Goal: Information Seeking & Learning: Learn about a topic

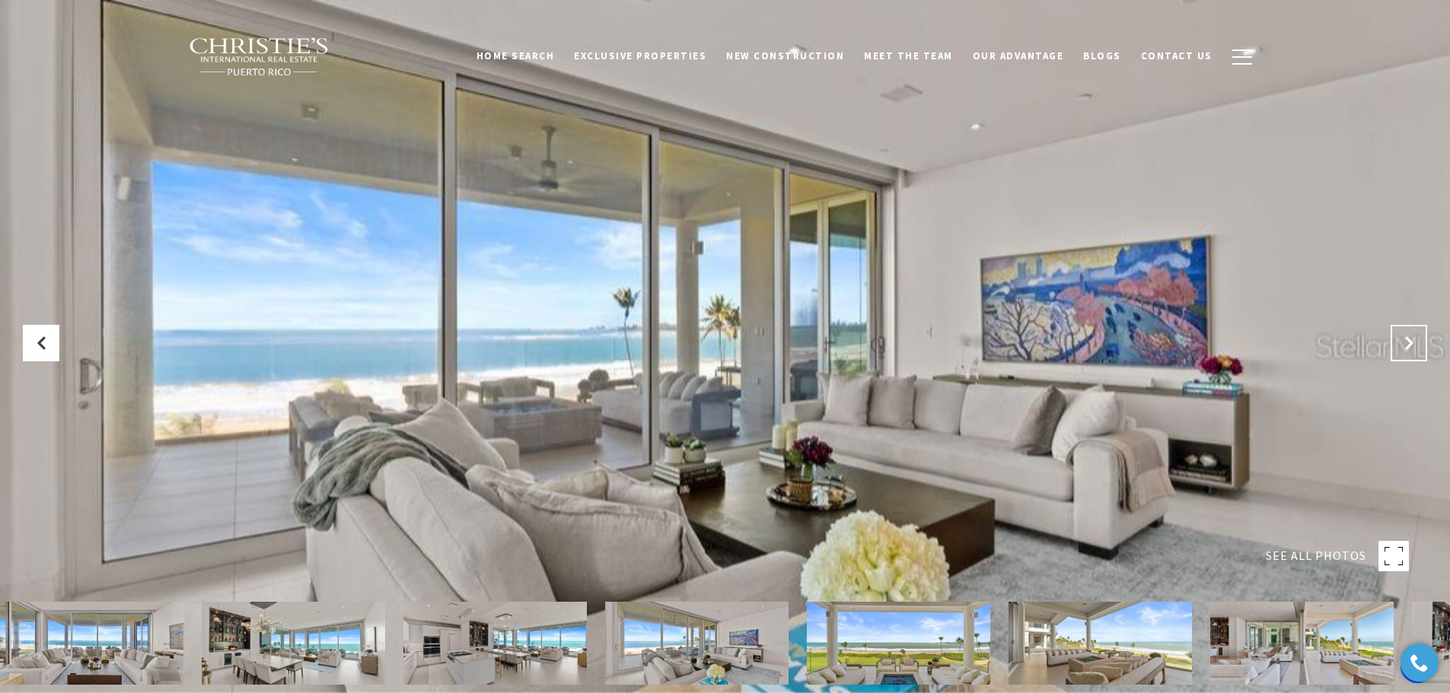
click at [1409, 336] on icon "Next Slide" at bounding box center [1408, 343] width 15 height 15
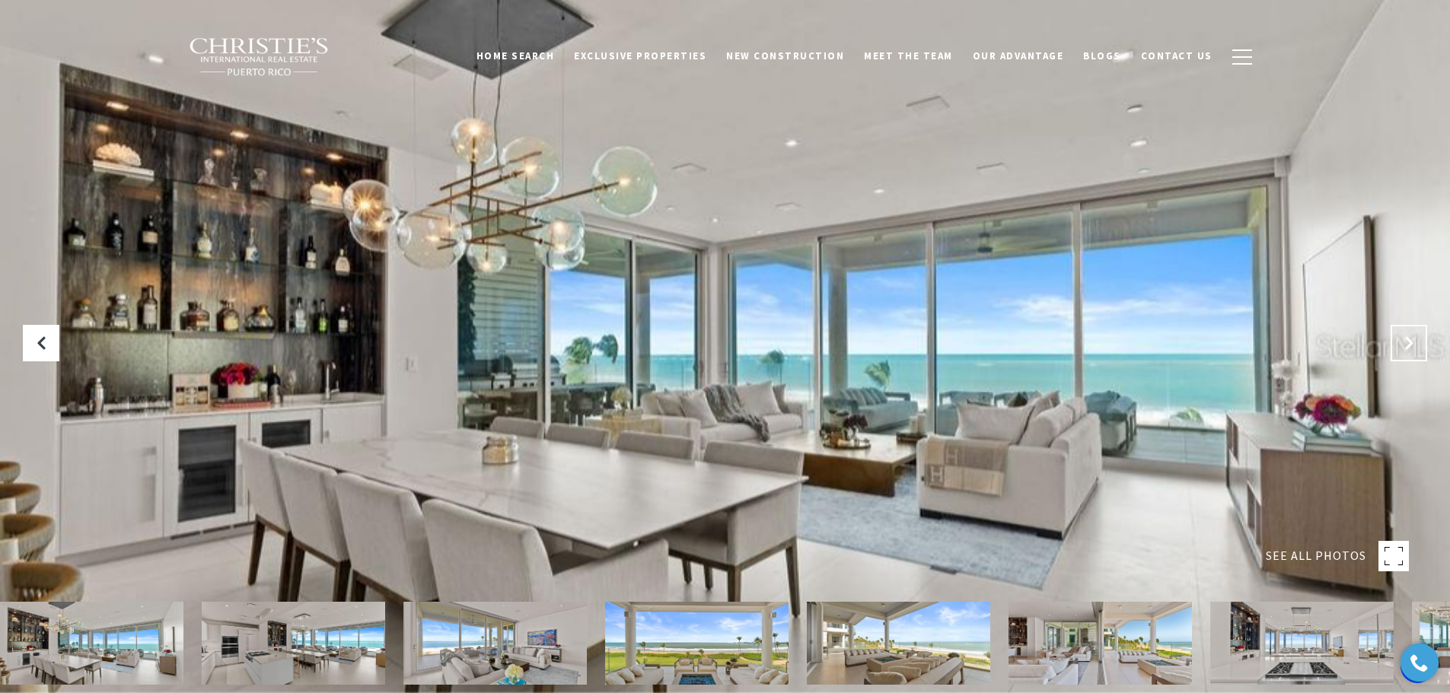
click at [1409, 336] on icon "Next Slide" at bounding box center [1408, 343] width 15 height 15
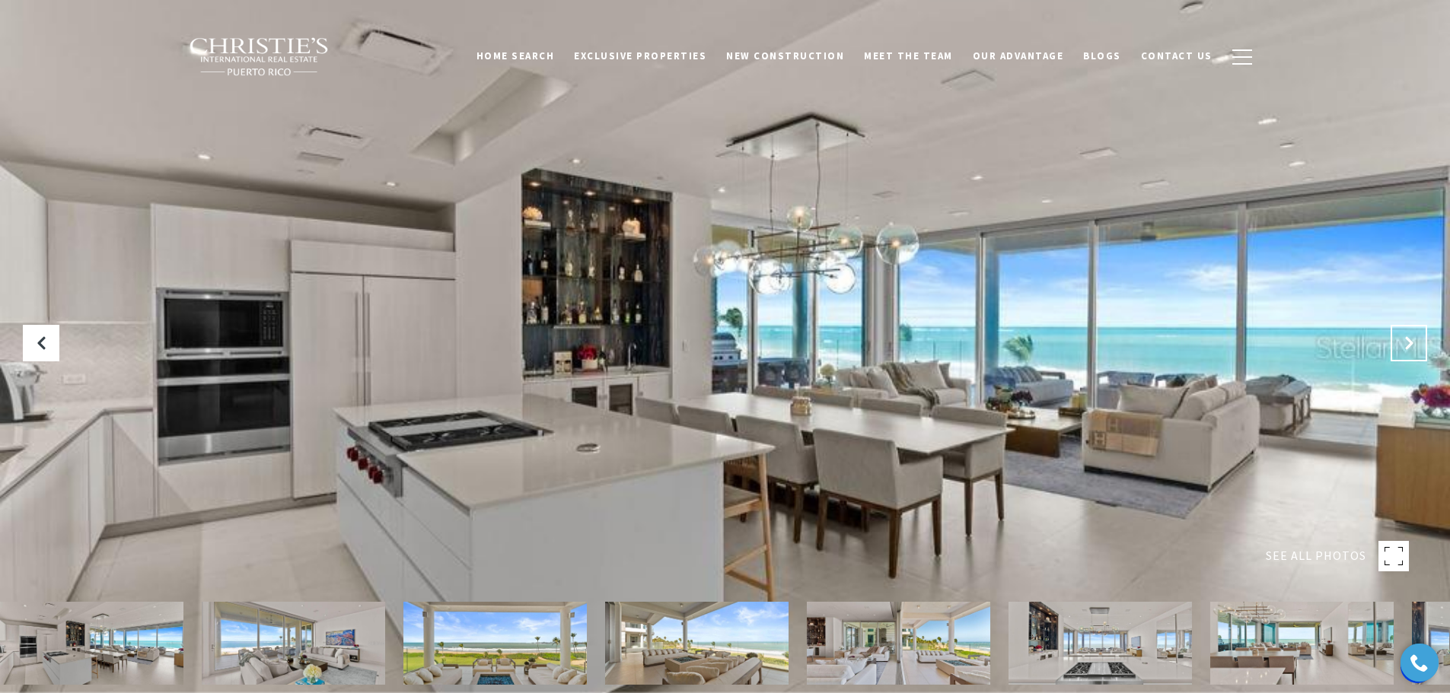
click at [1409, 336] on icon "Next Slide" at bounding box center [1408, 343] width 15 height 15
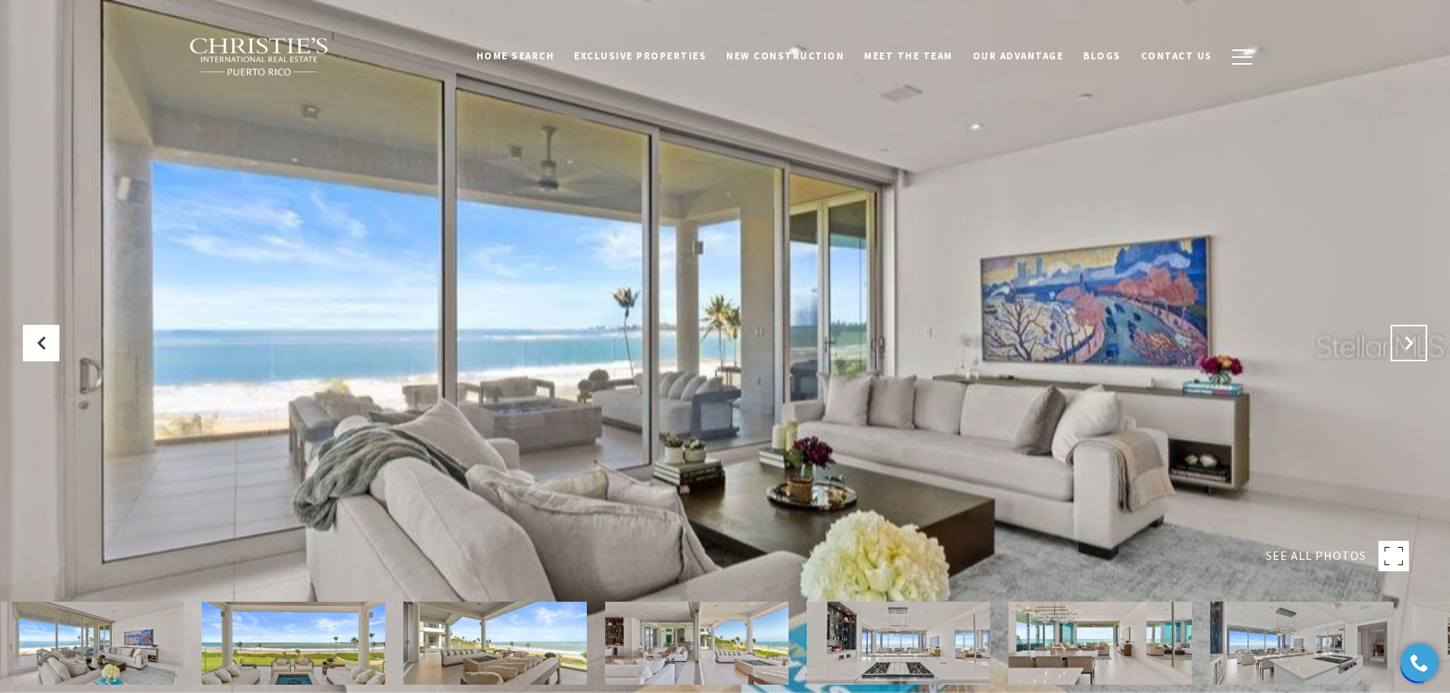
click at [1409, 336] on icon "Next Slide" at bounding box center [1408, 343] width 15 height 15
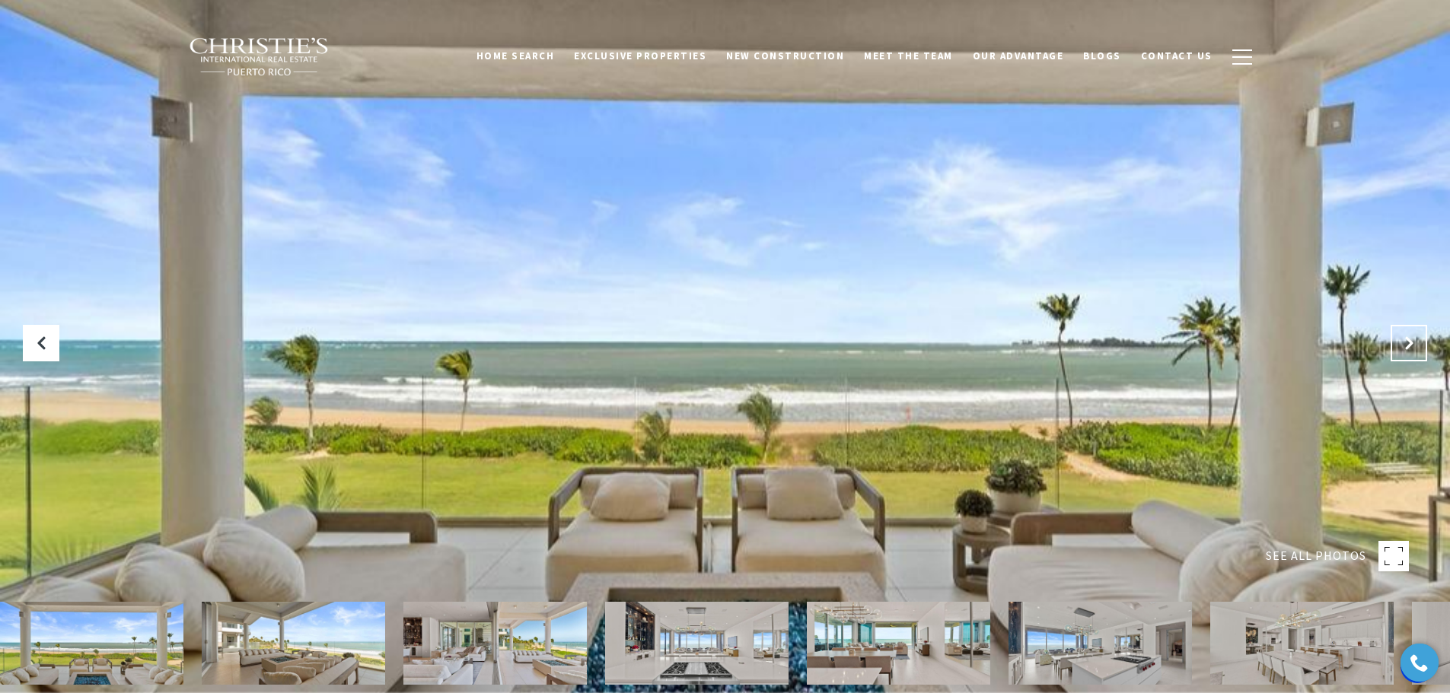
click at [1409, 336] on icon "Next Slide" at bounding box center [1408, 343] width 15 height 15
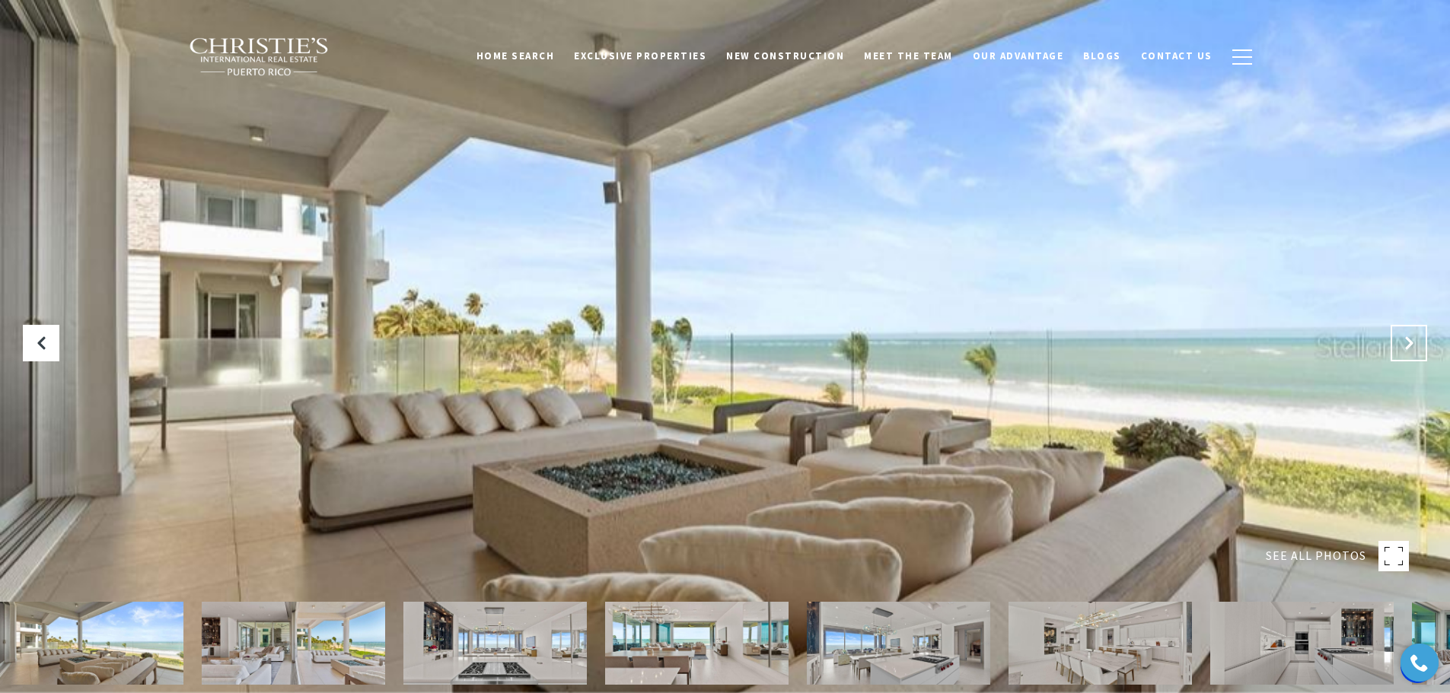
click at [1409, 336] on icon "Next Slide" at bounding box center [1408, 343] width 15 height 15
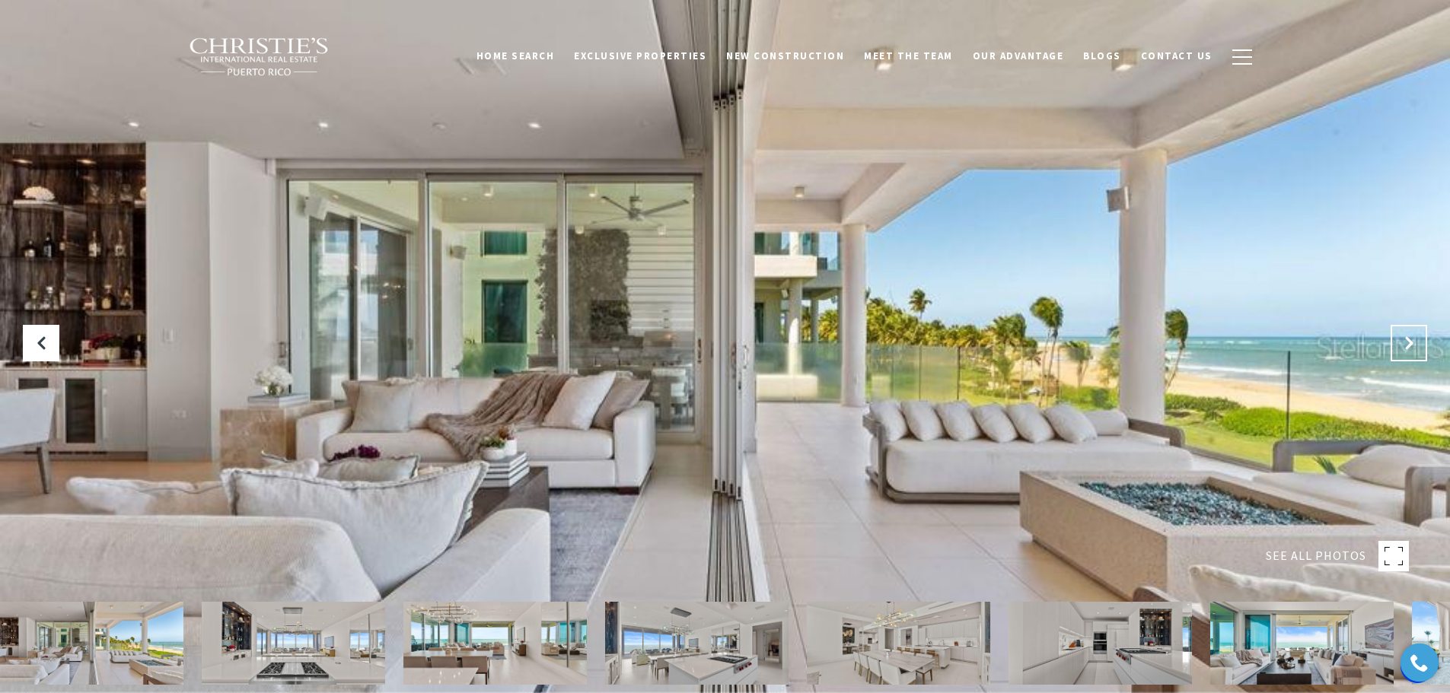
click at [1409, 336] on icon "Next Slide" at bounding box center [1408, 343] width 15 height 15
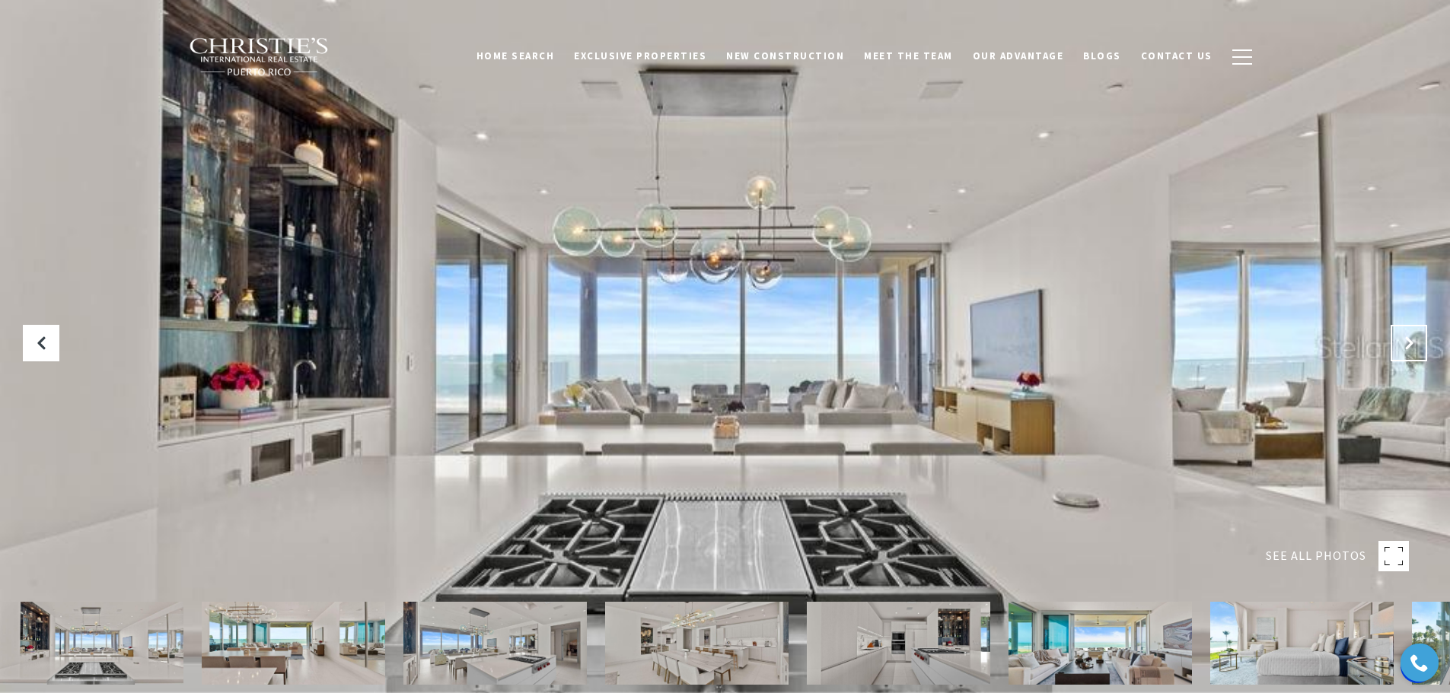
click at [1409, 336] on icon "Next Slide" at bounding box center [1408, 343] width 15 height 15
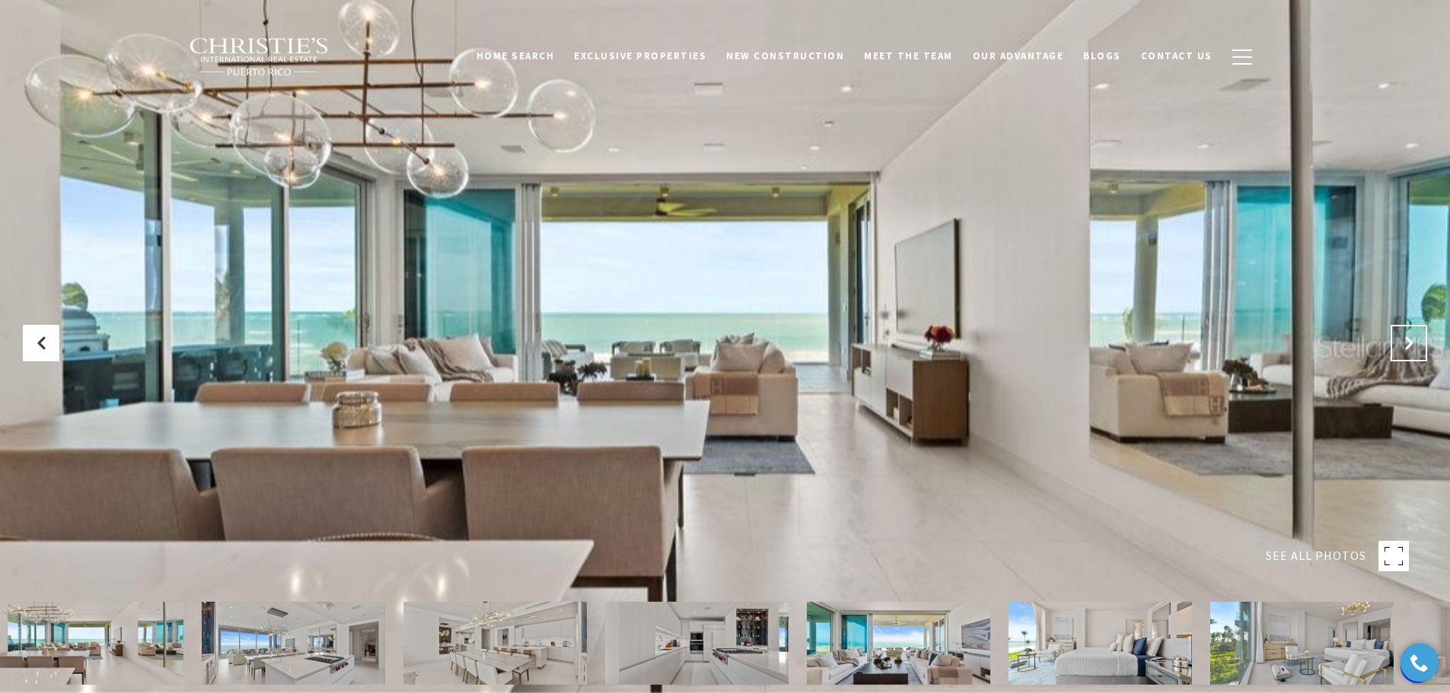
click at [1409, 336] on icon "Next Slide" at bounding box center [1408, 343] width 15 height 15
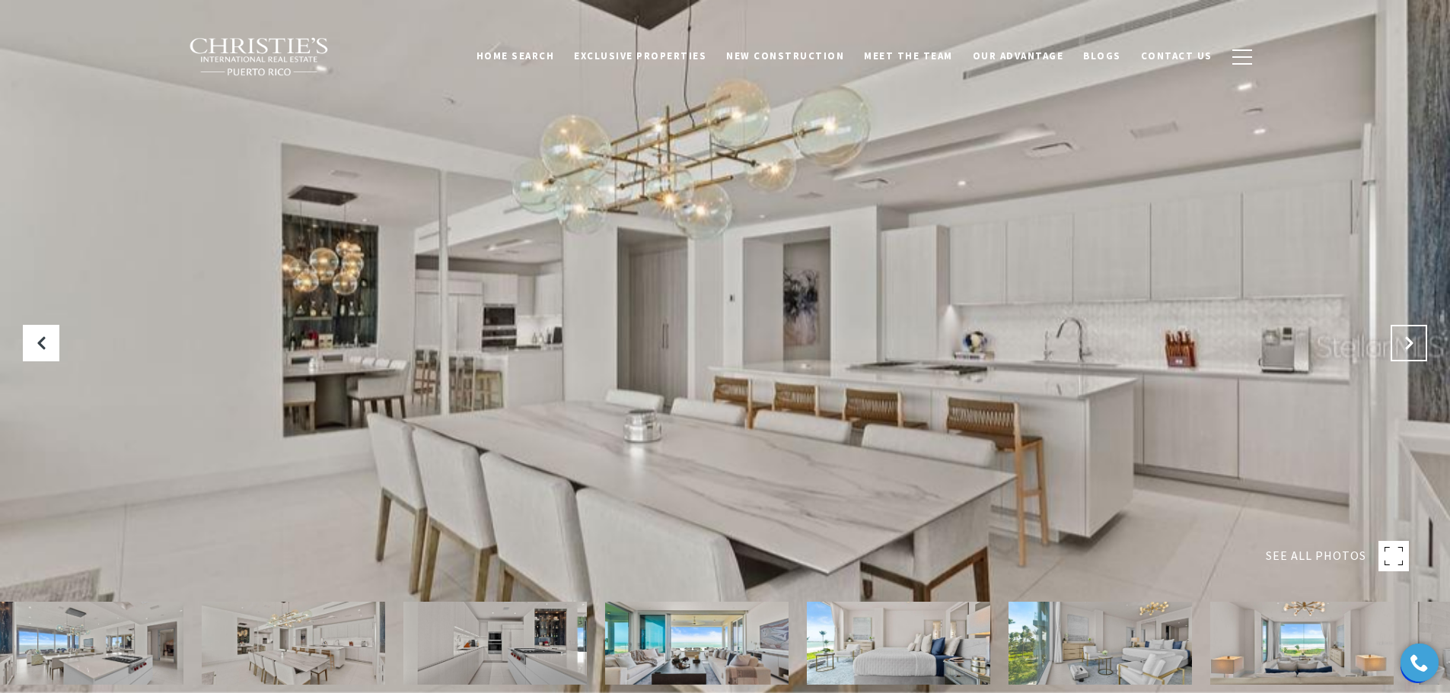
click at [1409, 336] on icon "Next Slide" at bounding box center [1408, 343] width 15 height 15
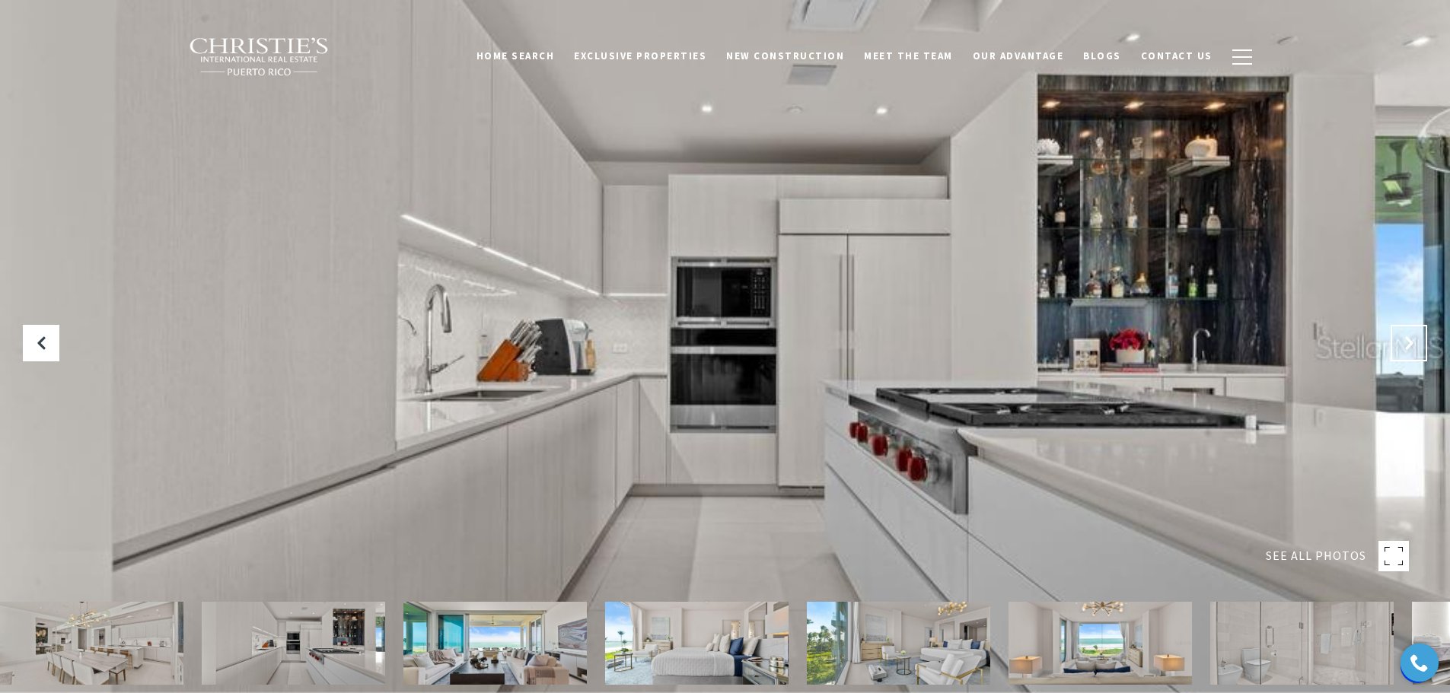
click at [1409, 336] on icon "Next Slide" at bounding box center [1408, 343] width 15 height 15
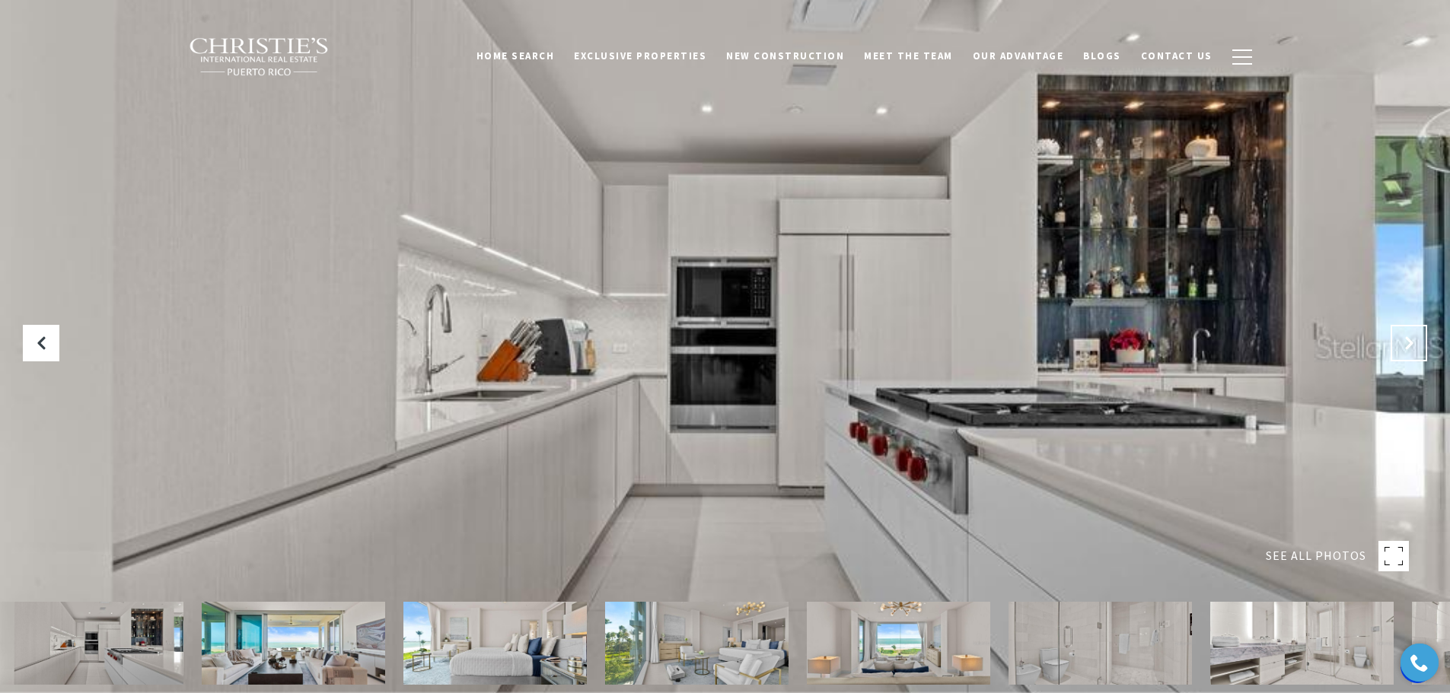
click at [1409, 339] on icon "Next Slide" at bounding box center [1408, 343] width 15 height 15
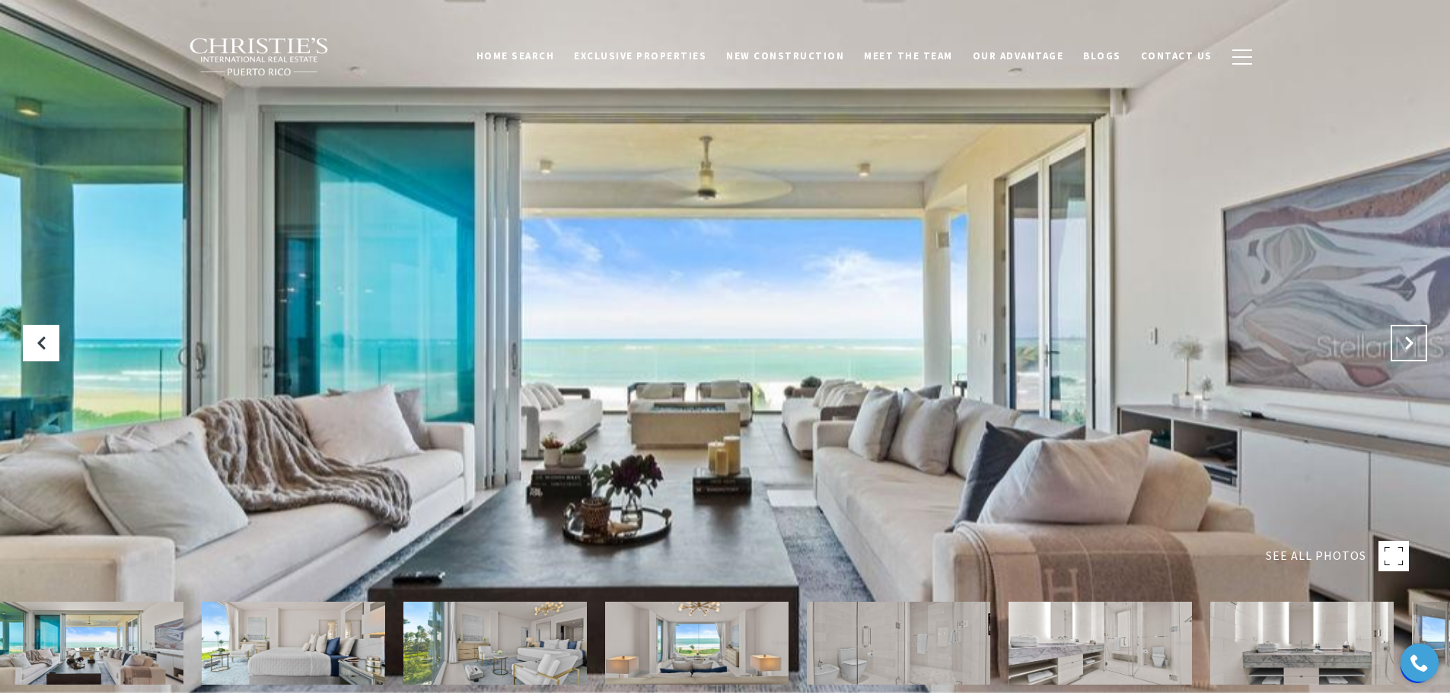
click at [1409, 339] on icon "Next Slide" at bounding box center [1408, 343] width 15 height 15
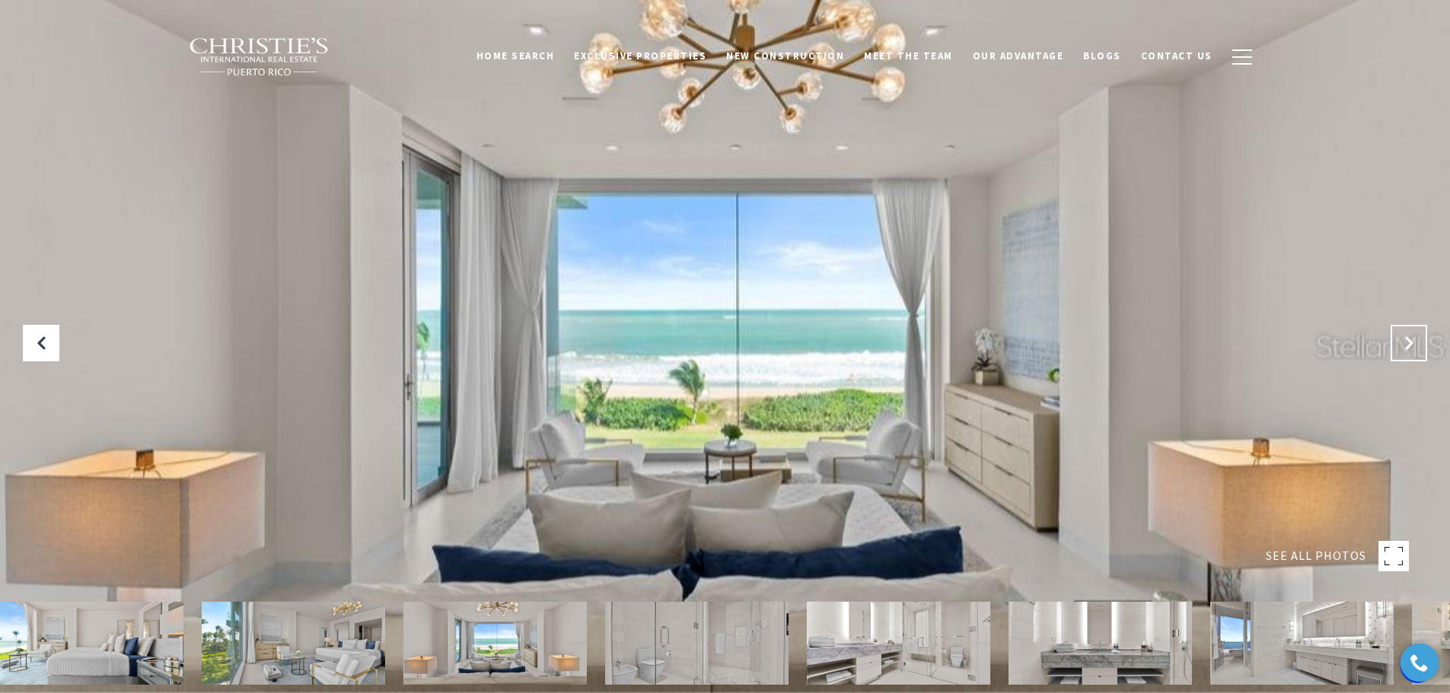
click at [1409, 339] on icon "Next Slide" at bounding box center [1408, 343] width 15 height 15
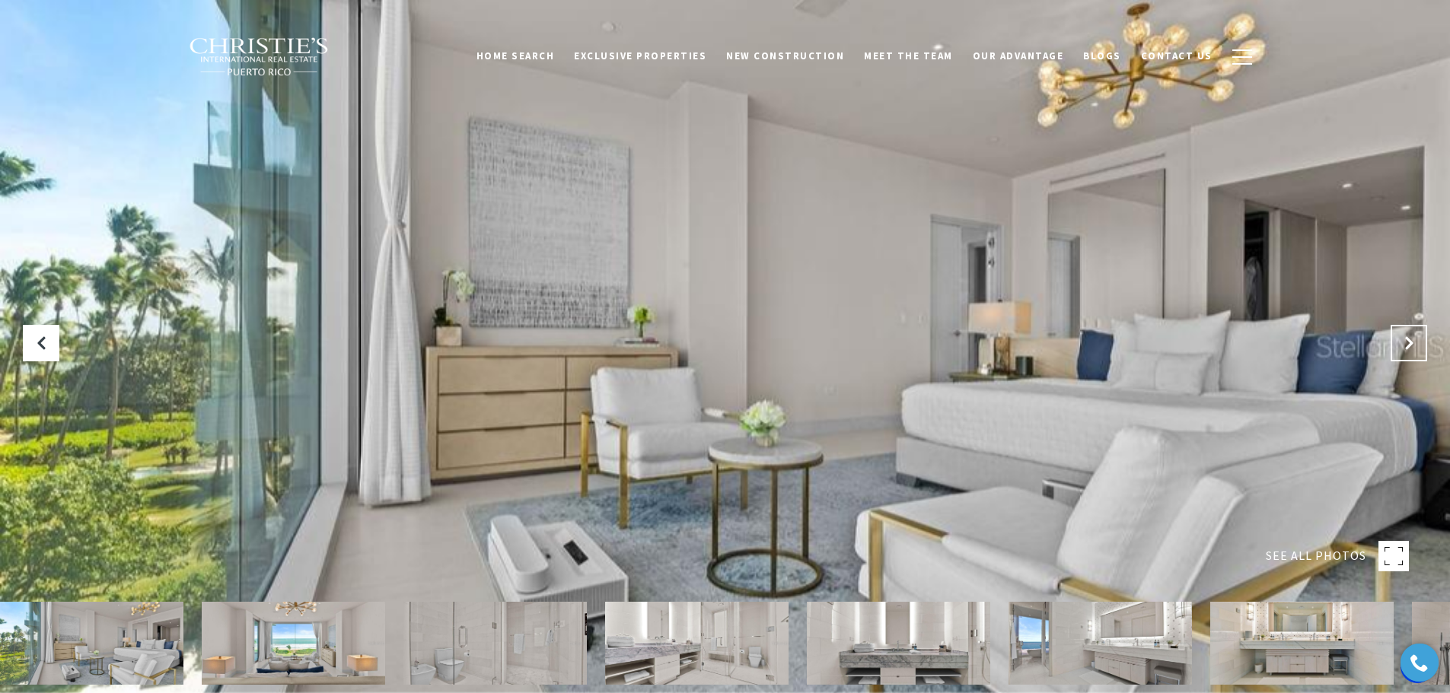
click at [1409, 339] on icon "Next Slide" at bounding box center [1408, 343] width 15 height 15
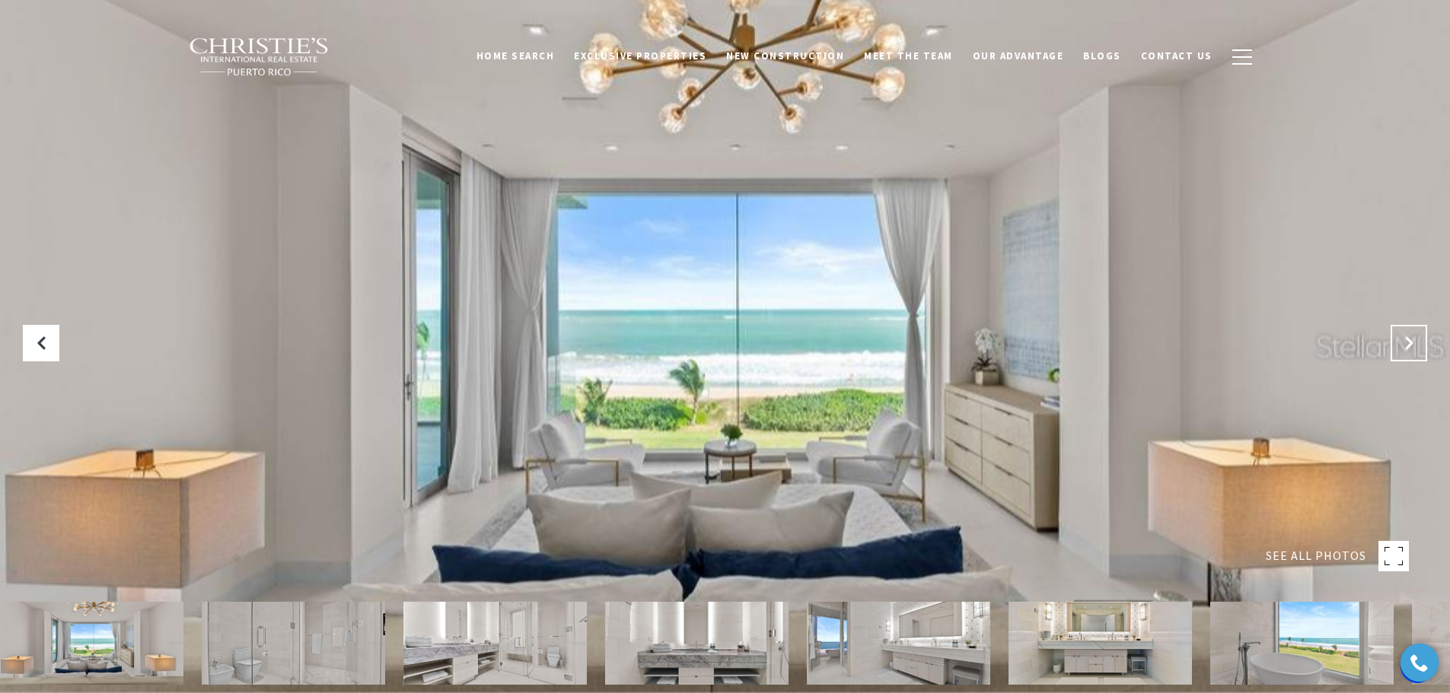
click at [1409, 339] on icon "Next Slide" at bounding box center [1408, 343] width 15 height 15
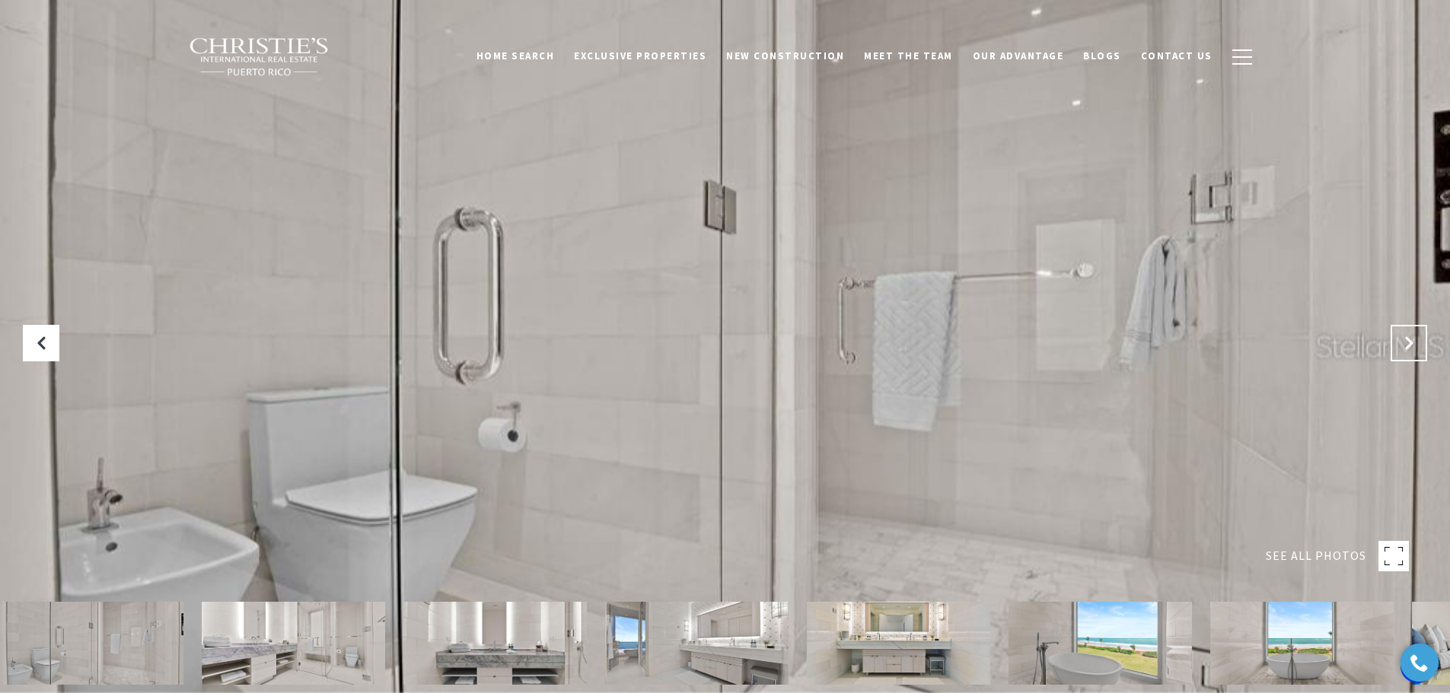
click at [1409, 339] on icon "Next Slide" at bounding box center [1408, 343] width 15 height 15
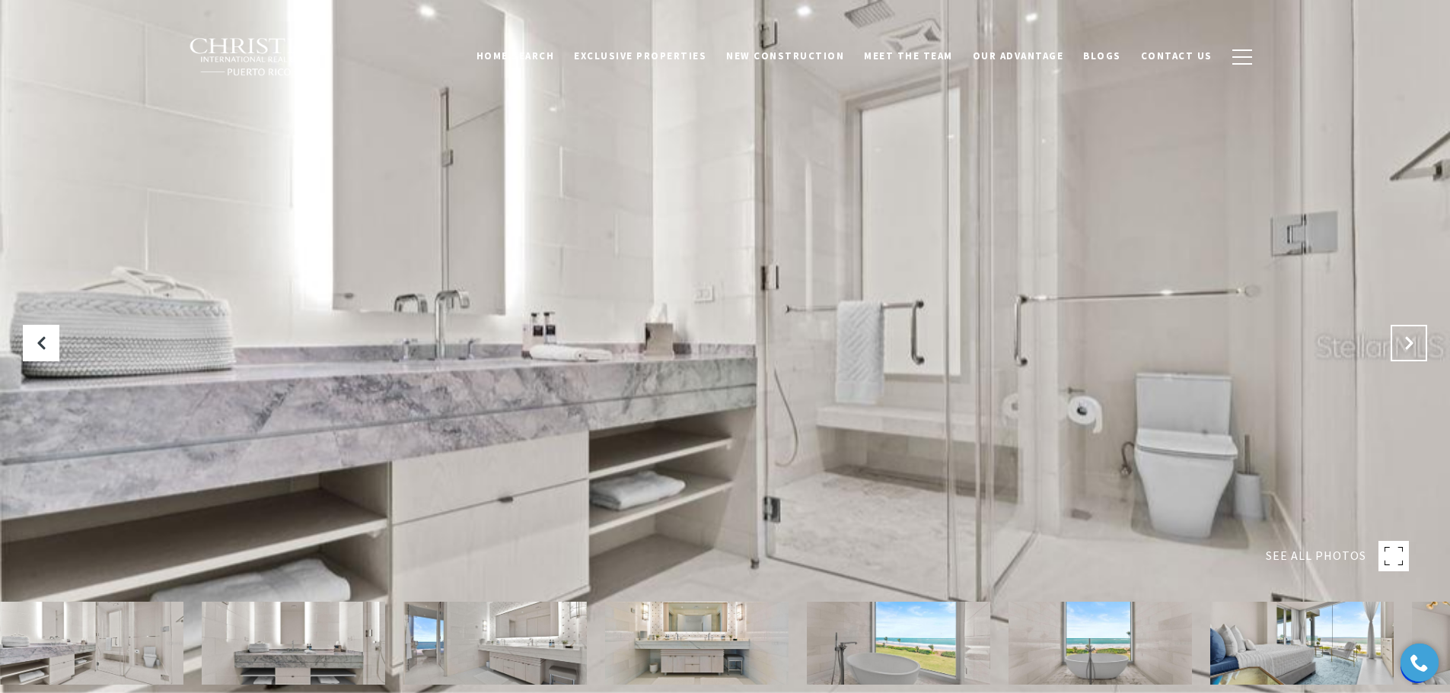
click at [1409, 339] on icon "Next Slide" at bounding box center [1408, 343] width 15 height 15
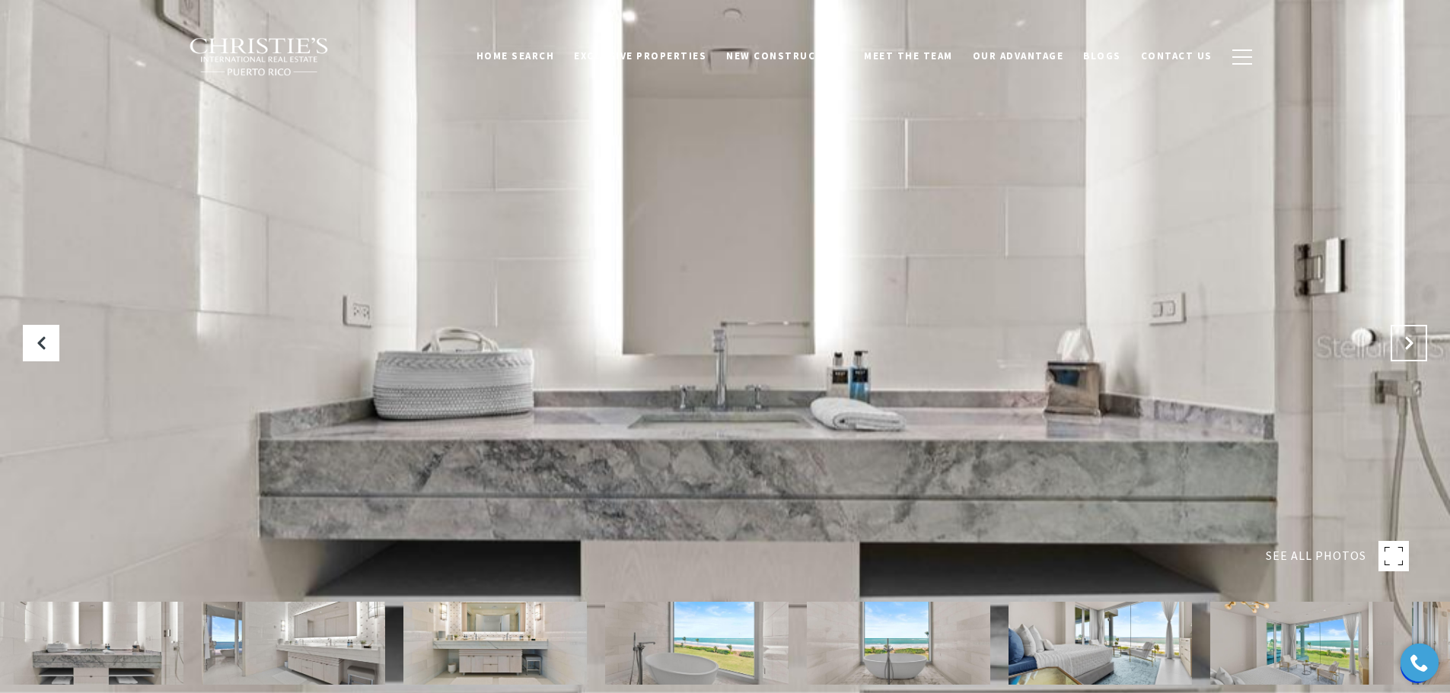
click at [1409, 339] on icon "Next Slide" at bounding box center [1408, 343] width 15 height 15
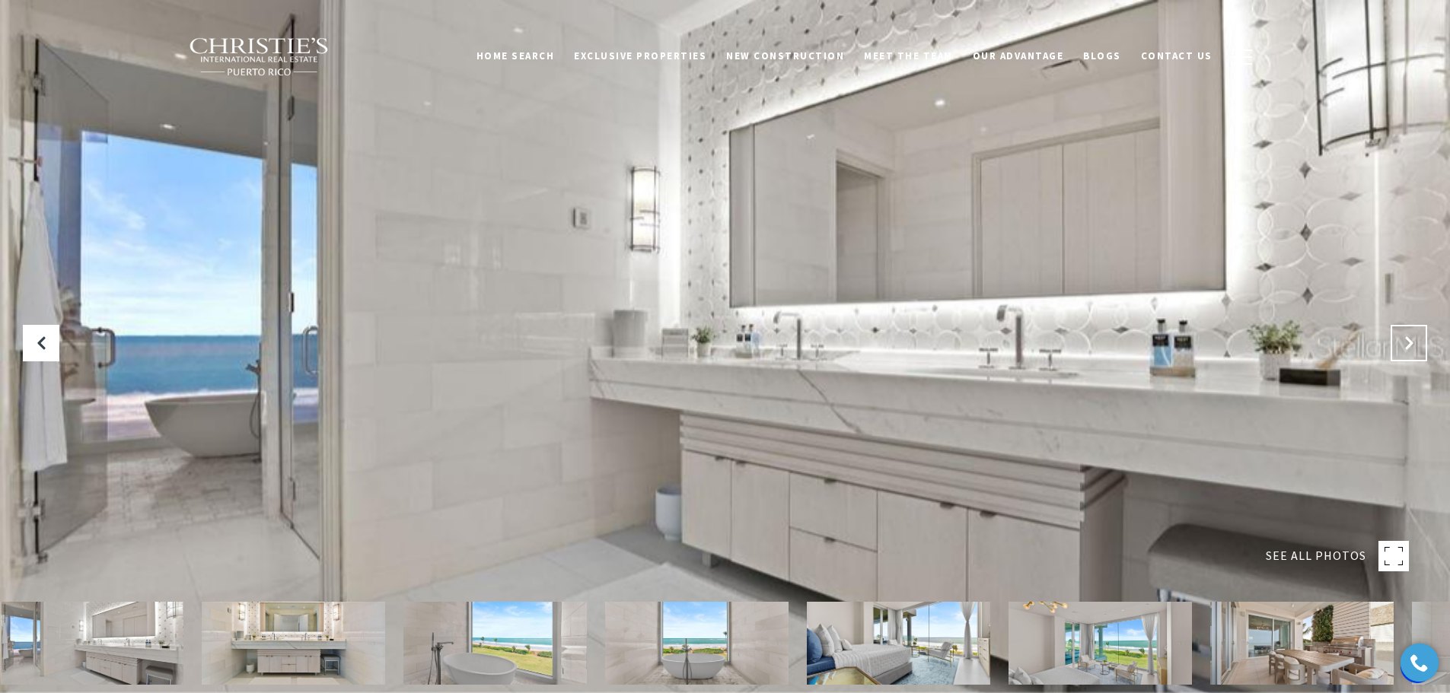
click at [1409, 339] on icon "Next Slide" at bounding box center [1408, 343] width 15 height 15
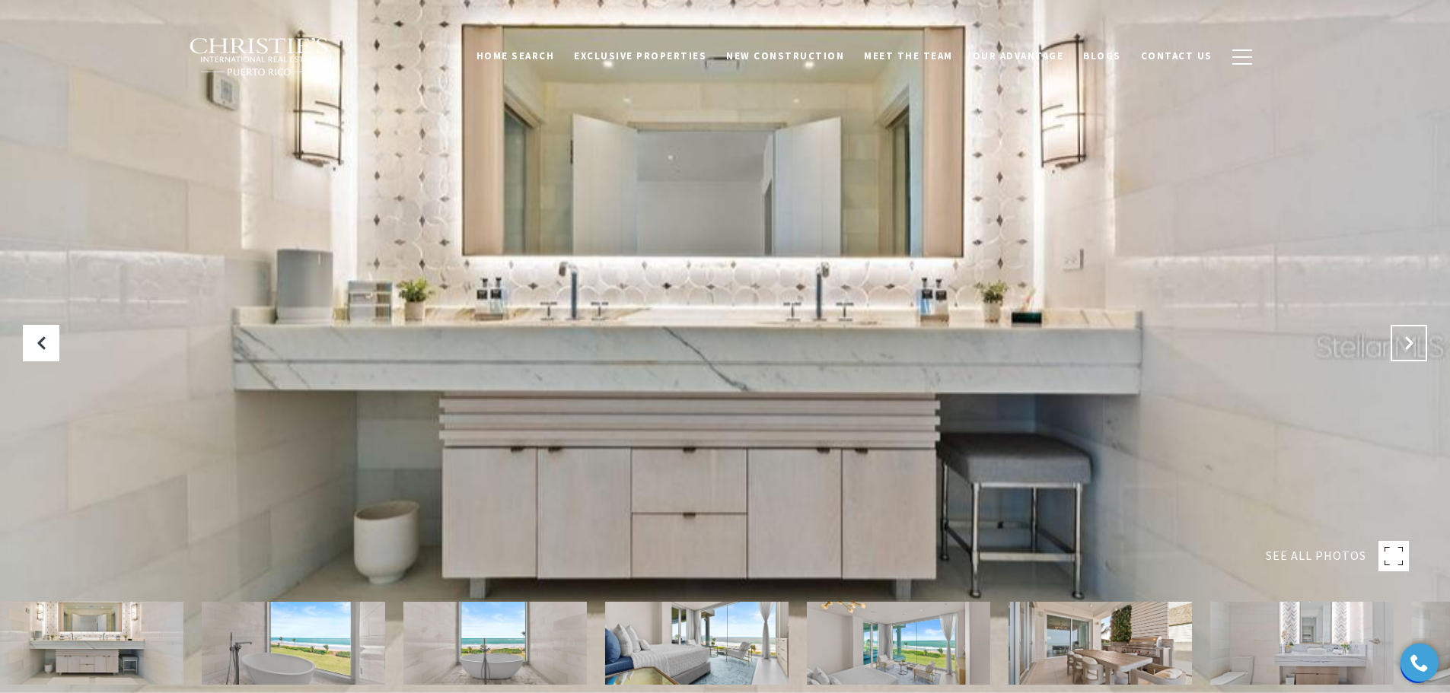
click at [1409, 339] on icon "Next Slide" at bounding box center [1408, 343] width 15 height 15
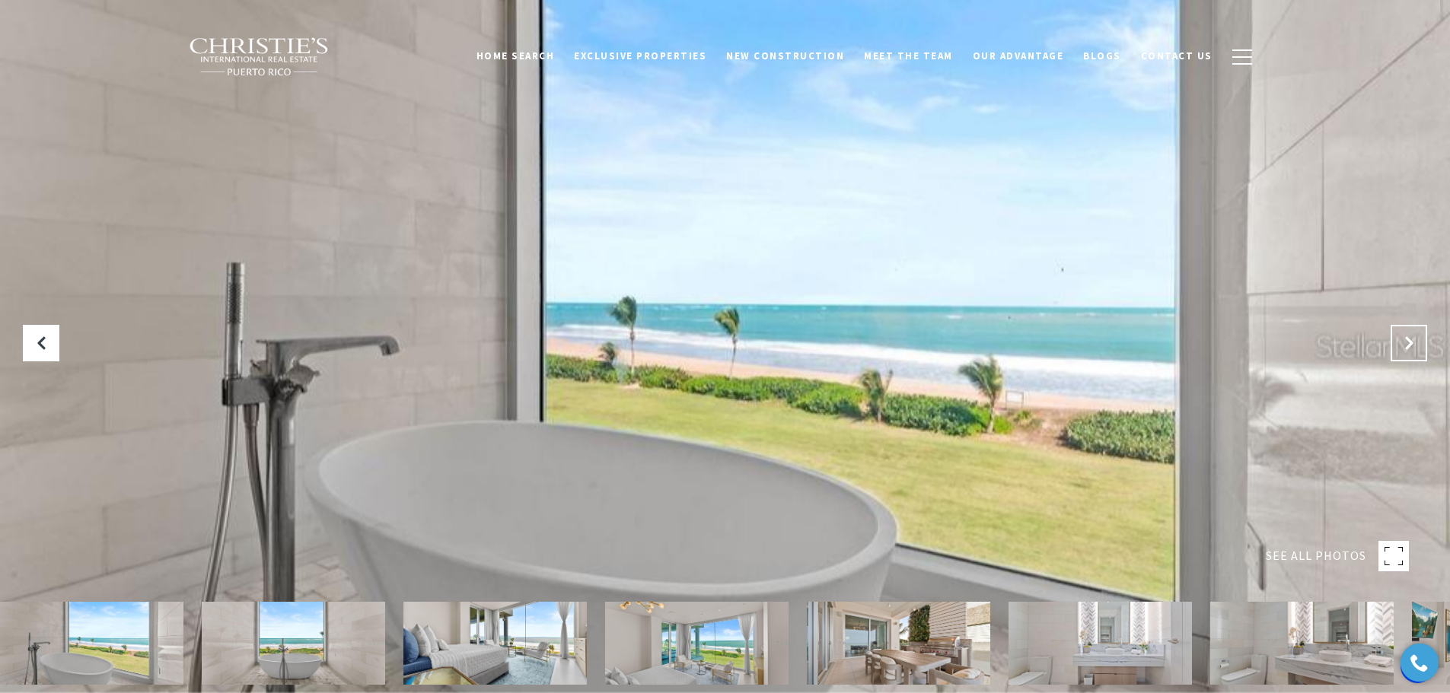
click at [1409, 339] on icon "Next Slide" at bounding box center [1408, 343] width 15 height 15
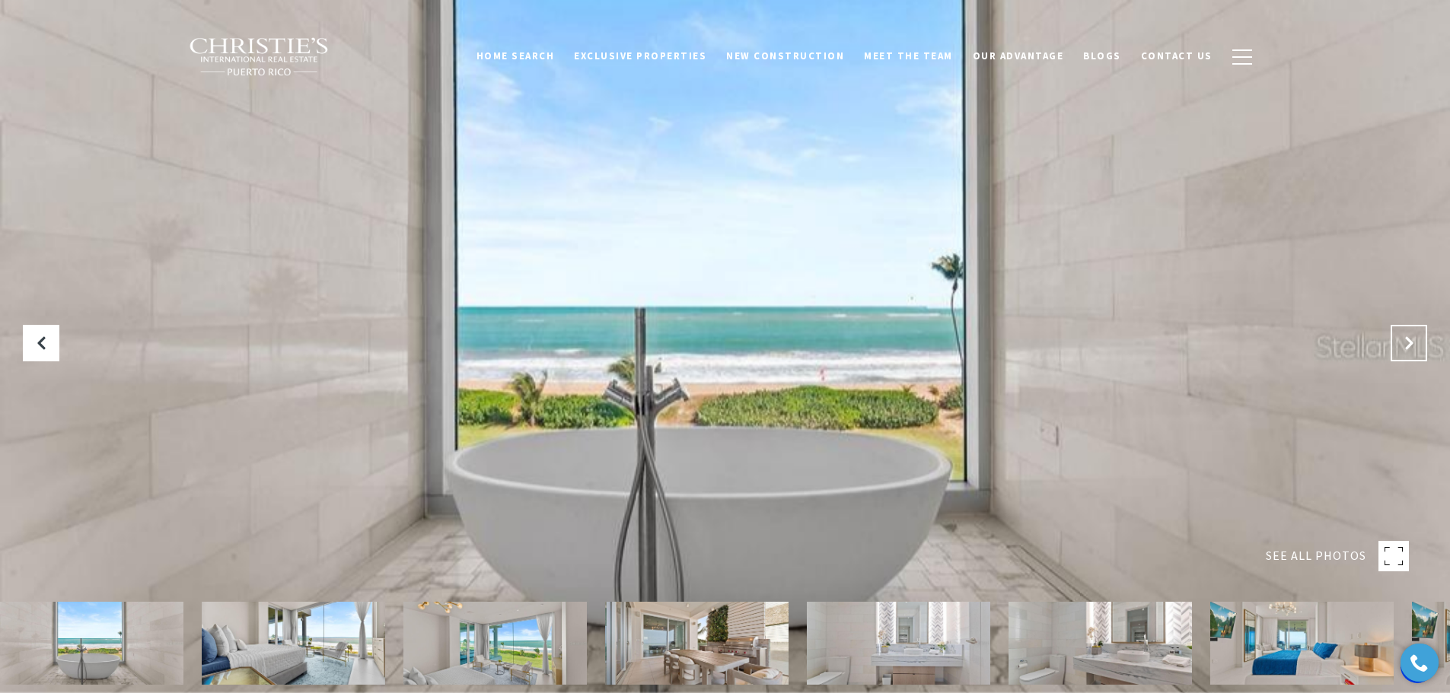
click at [1409, 339] on icon "Next Slide" at bounding box center [1408, 343] width 15 height 15
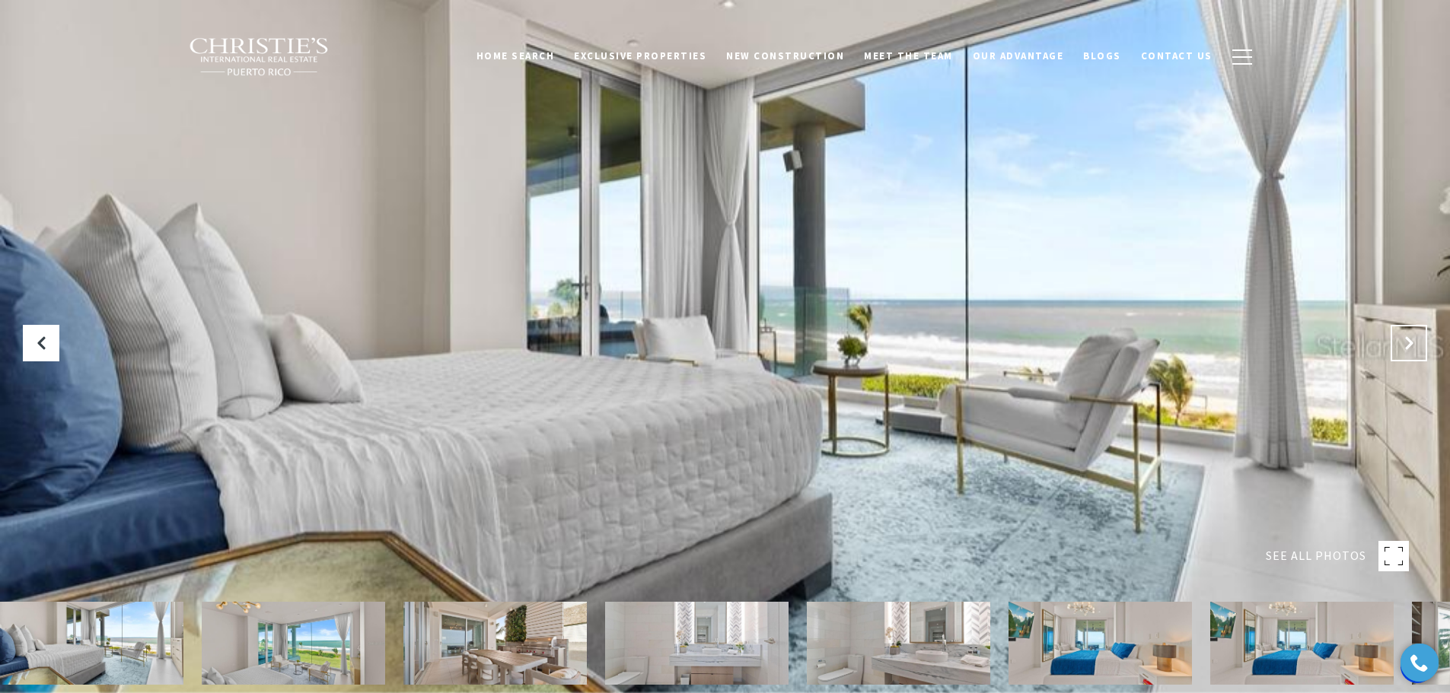
click at [1409, 339] on icon "Next Slide" at bounding box center [1408, 343] width 15 height 15
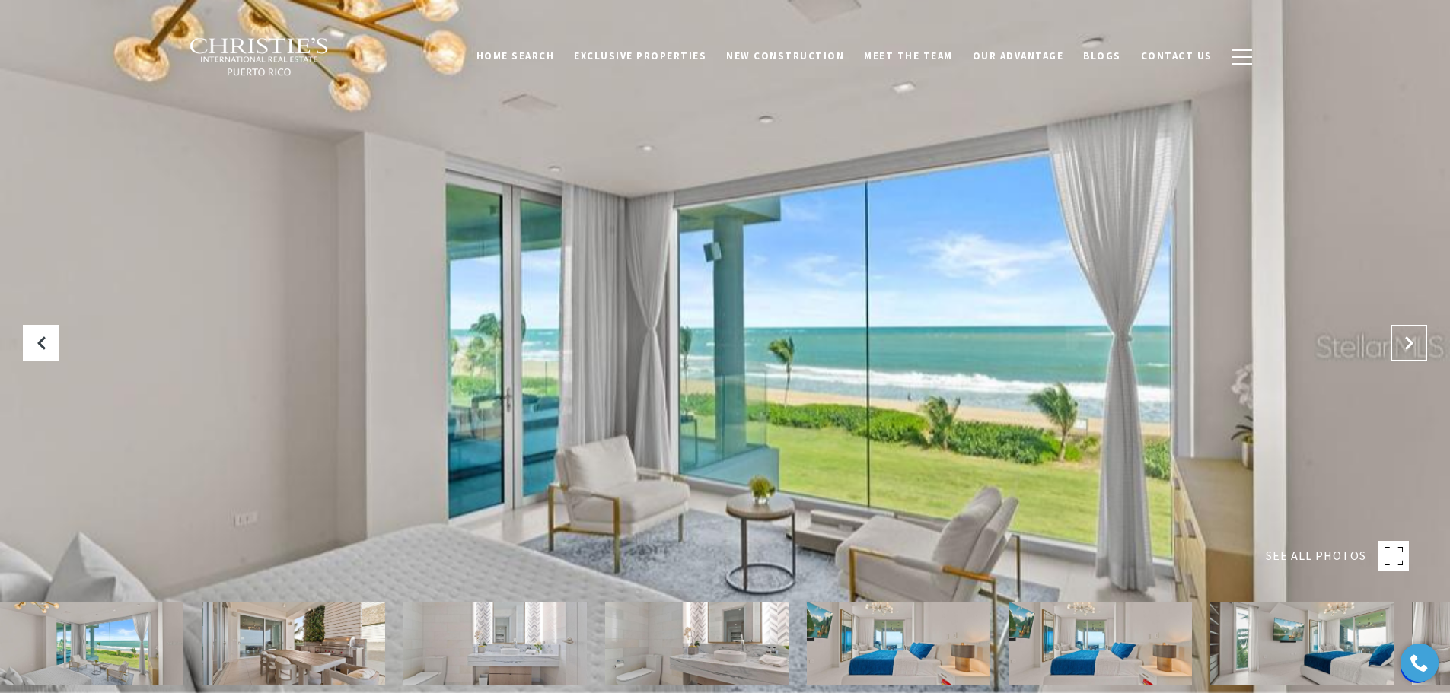
click at [1409, 339] on icon "Next Slide" at bounding box center [1408, 343] width 15 height 15
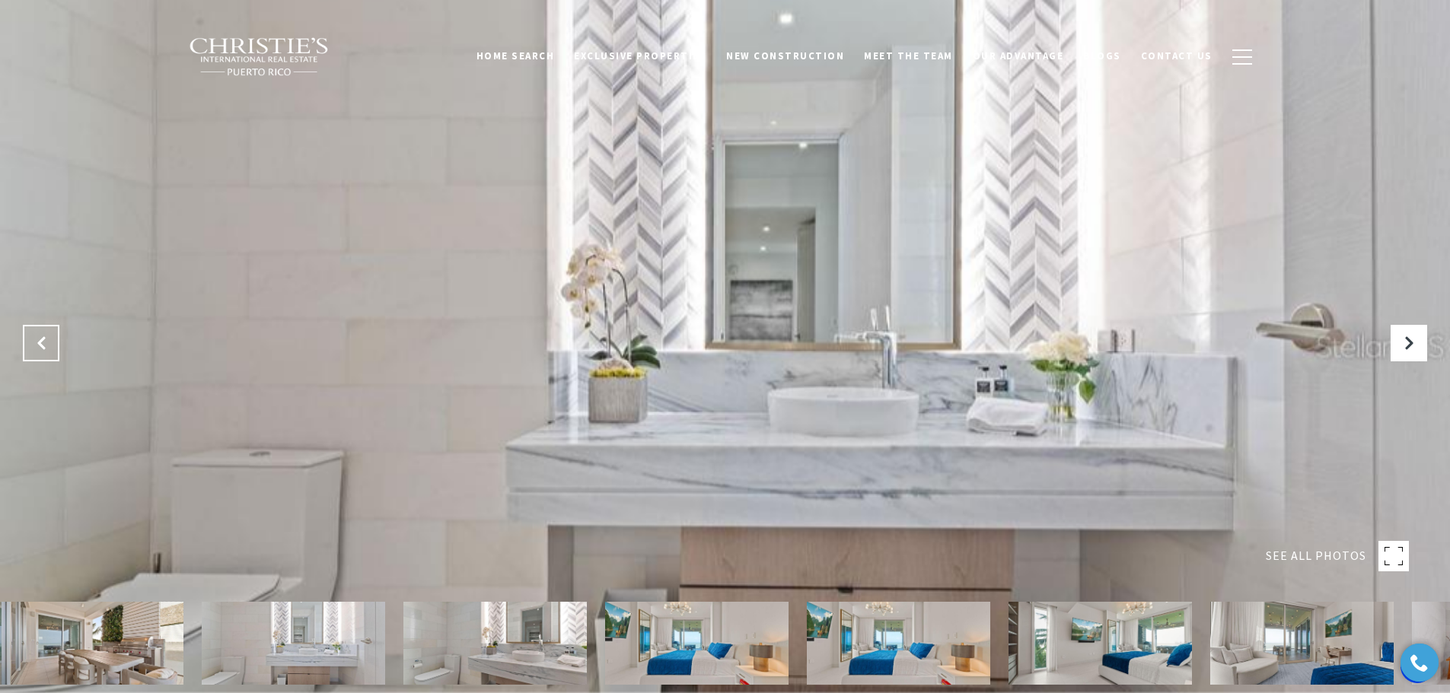
click at [40, 351] on button "Previous Slide" at bounding box center [41, 343] width 37 height 37
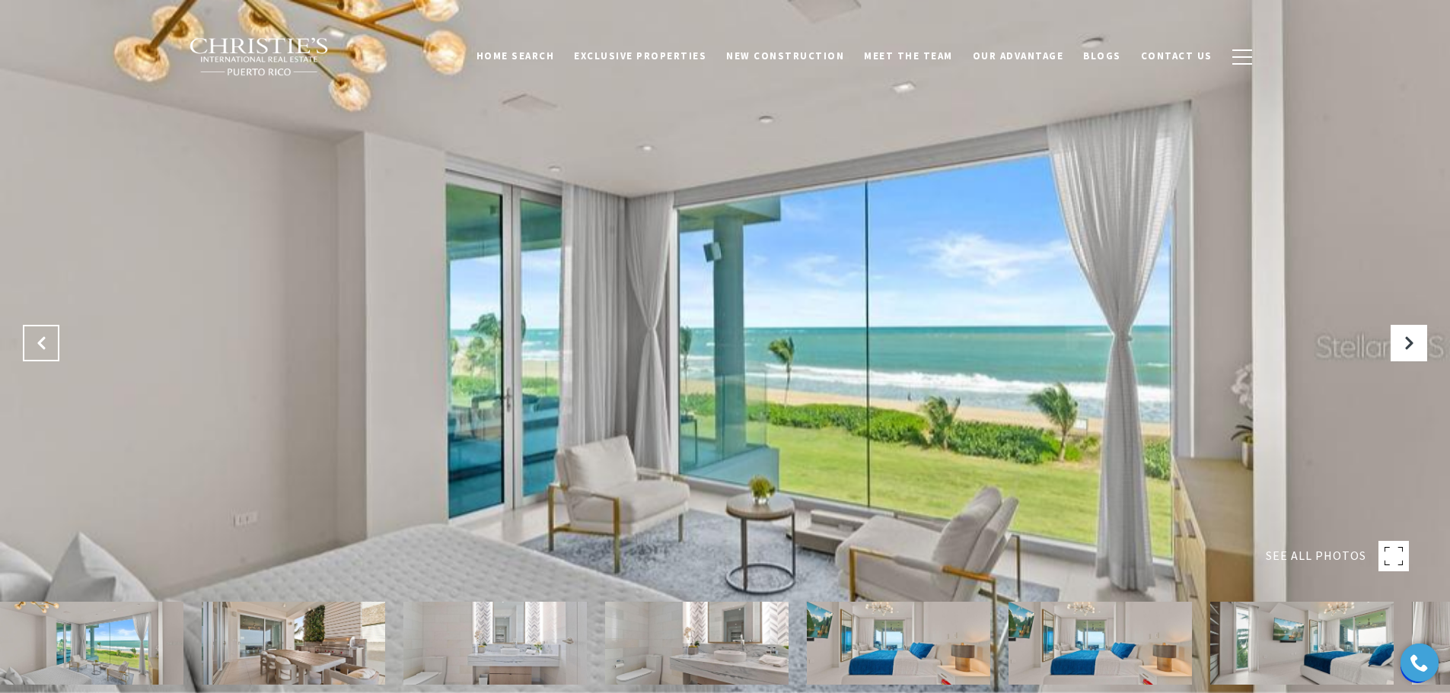
click at [37, 331] on button "Previous Slide" at bounding box center [41, 343] width 37 height 37
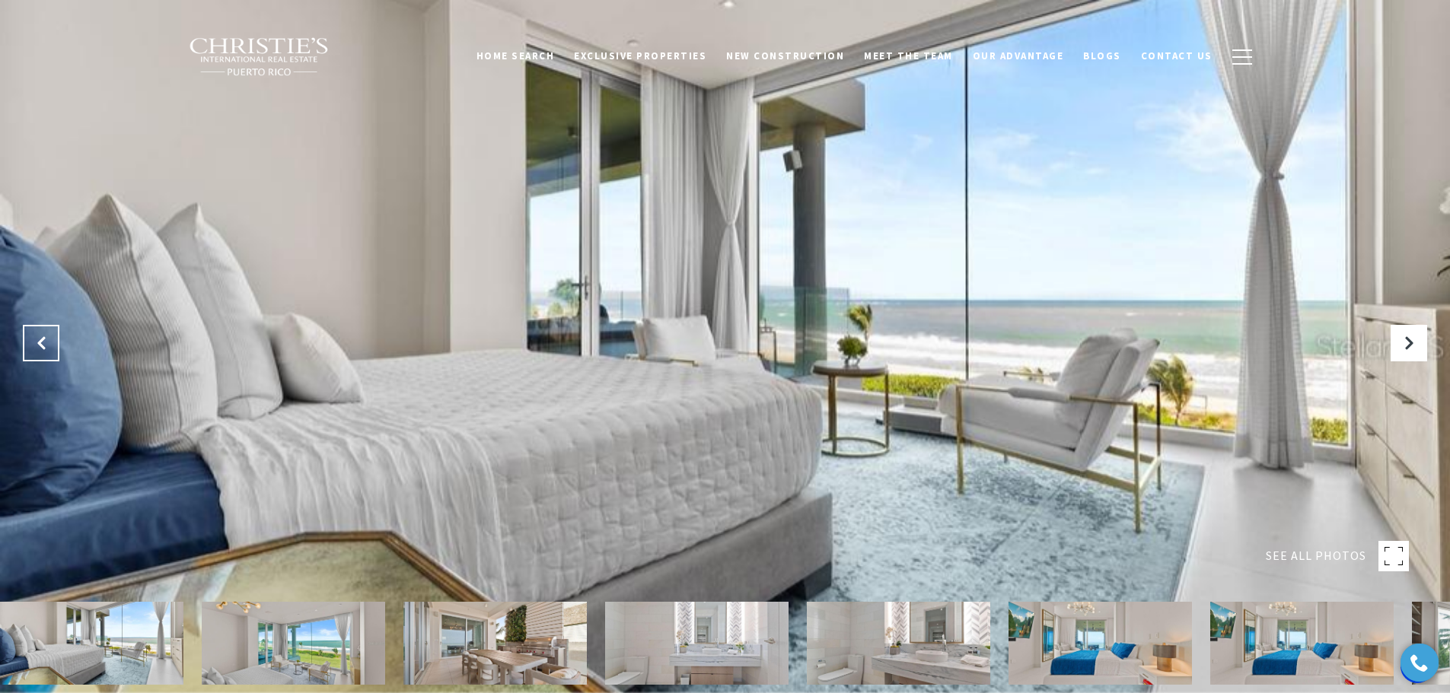
click at [43, 330] on button "Previous Slide" at bounding box center [41, 343] width 37 height 37
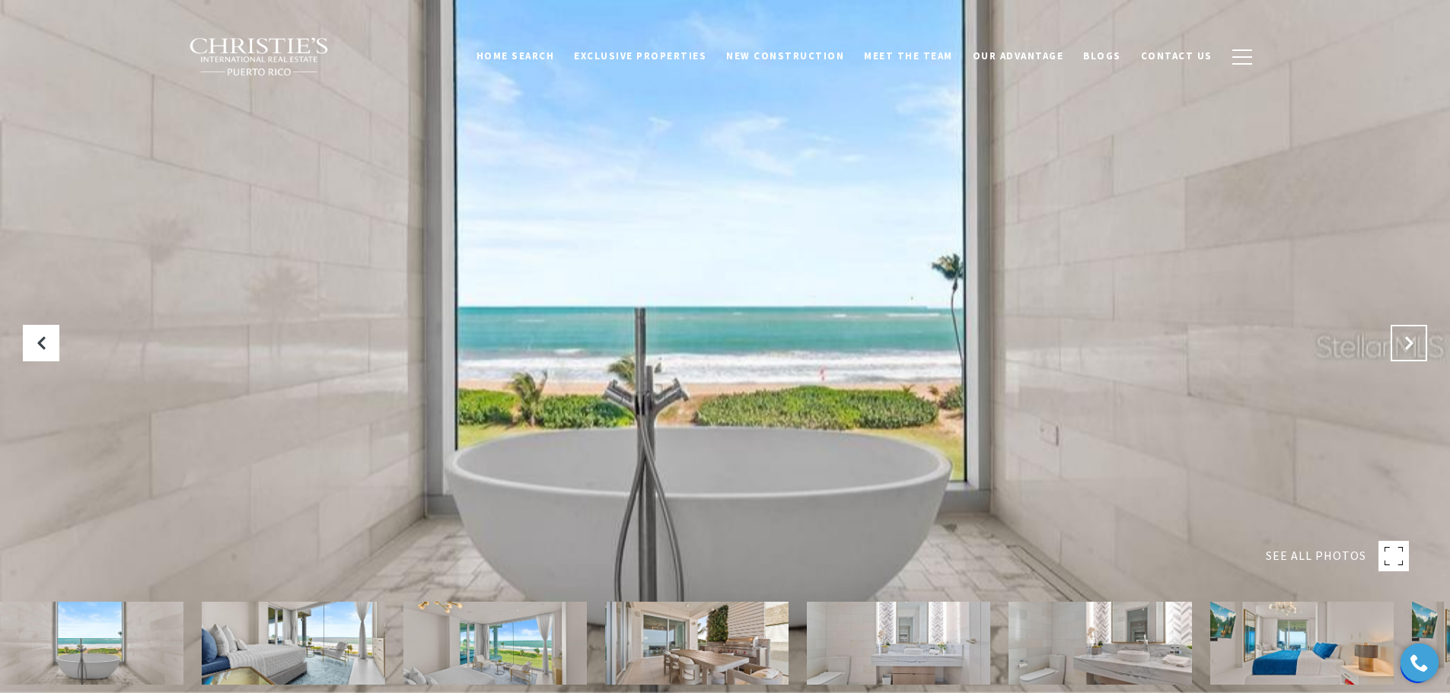
click at [1408, 350] on icon "Next Slide" at bounding box center [1408, 343] width 15 height 15
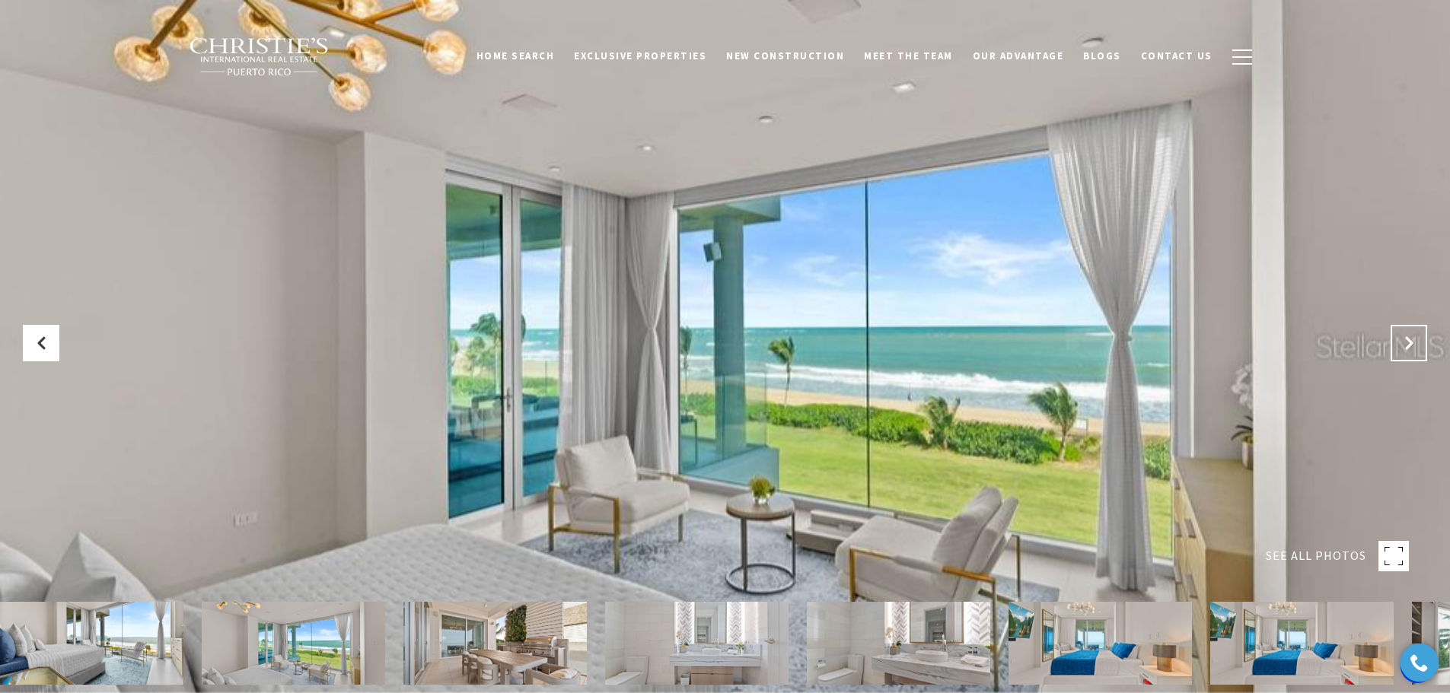
click at [1408, 350] on icon "Next Slide" at bounding box center [1408, 343] width 15 height 15
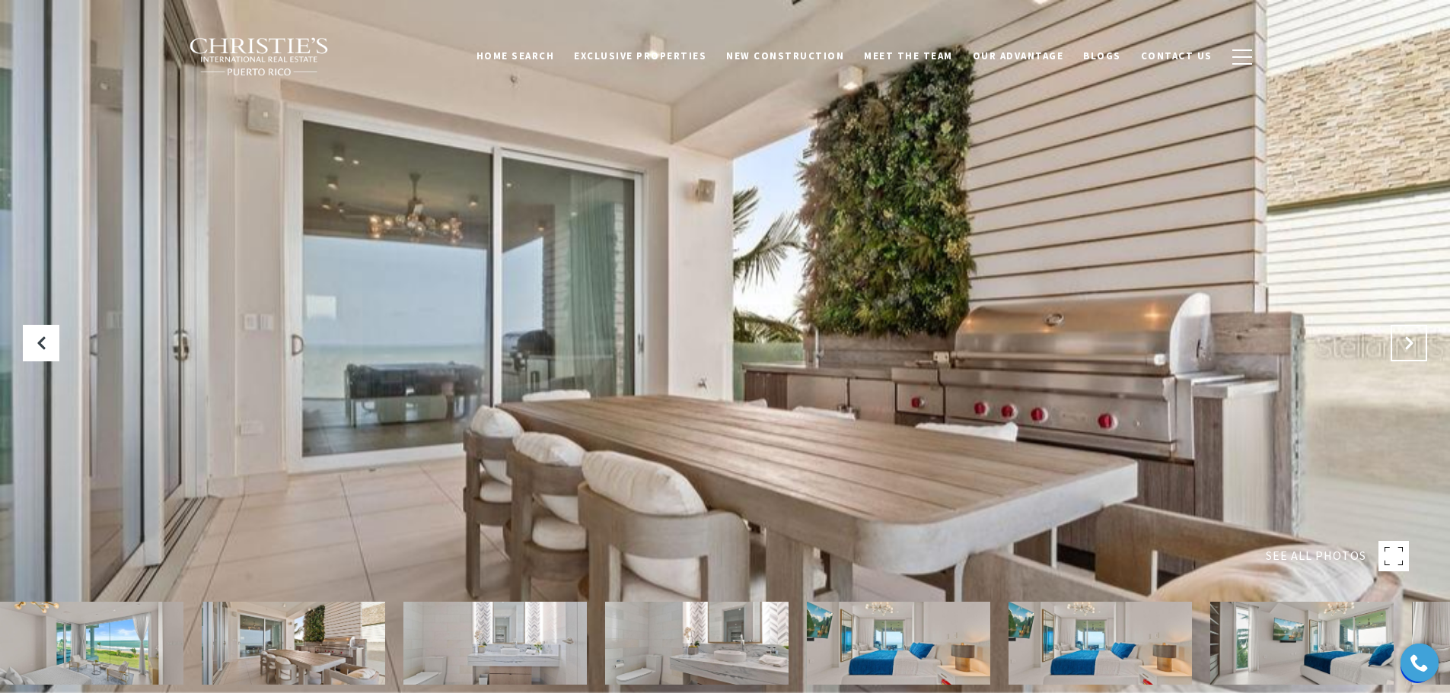
click at [1403, 334] on button "Next Slide" at bounding box center [1408, 343] width 37 height 37
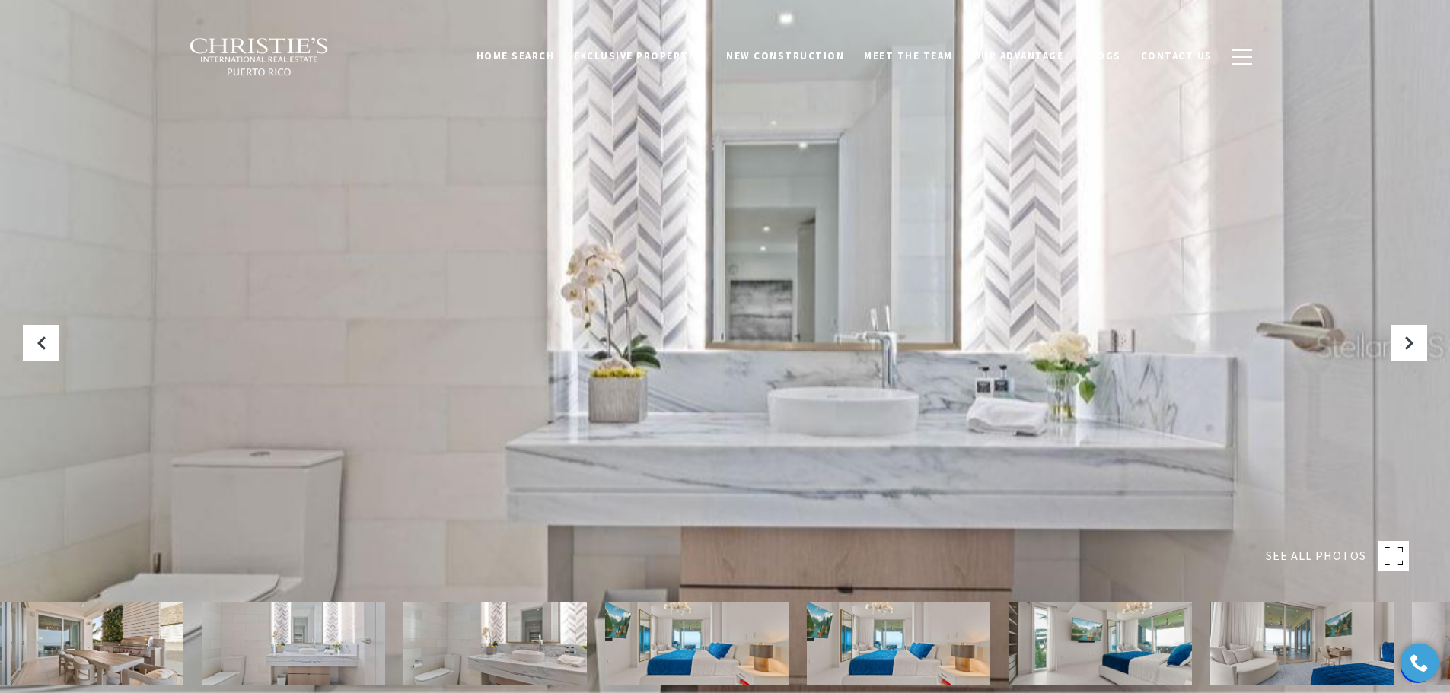
click at [306, 651] on img at bounding box center [293, 643] width 183 height 83
click at [419, 645] on img at bounding box center [494, 643] width 183 height 83
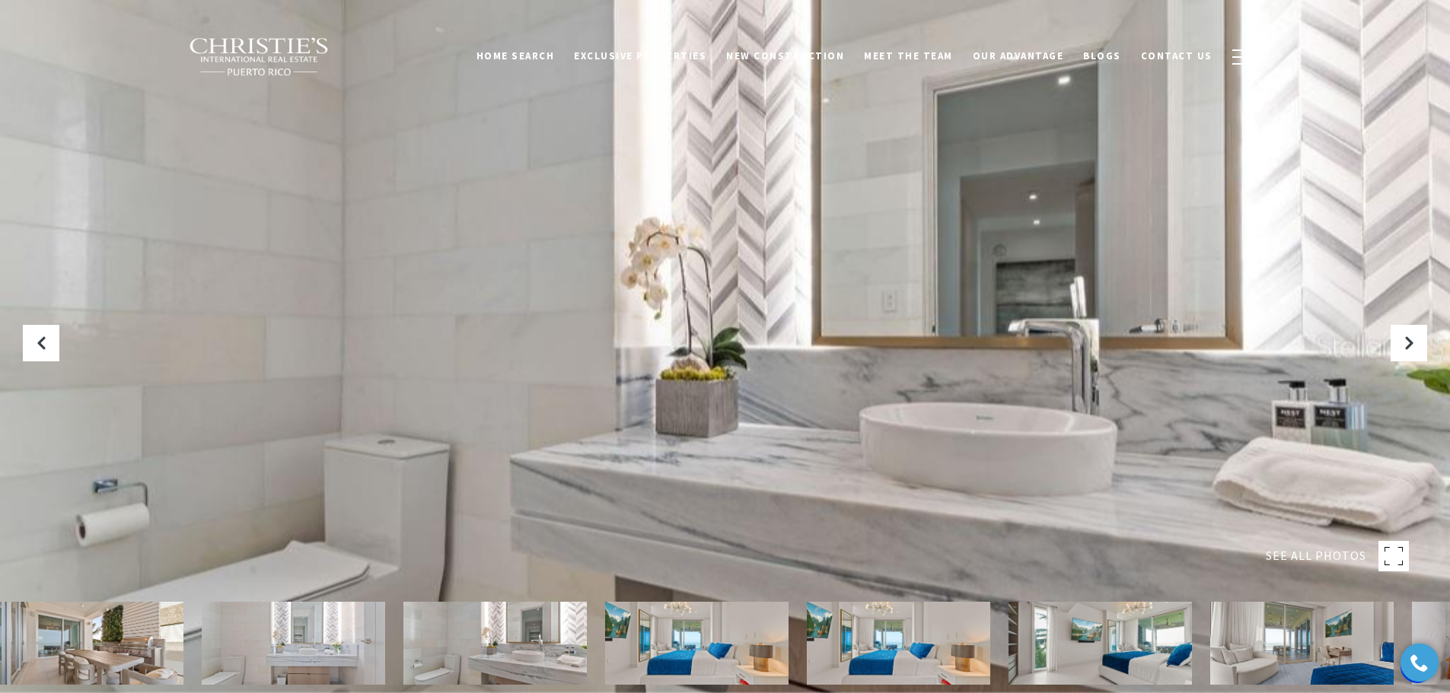
click at [543, 626] on img at bounding box center [494, 643] width 183 height 83
click at [654, 632] on img at bounding box center [696, 643] width 183 height 83
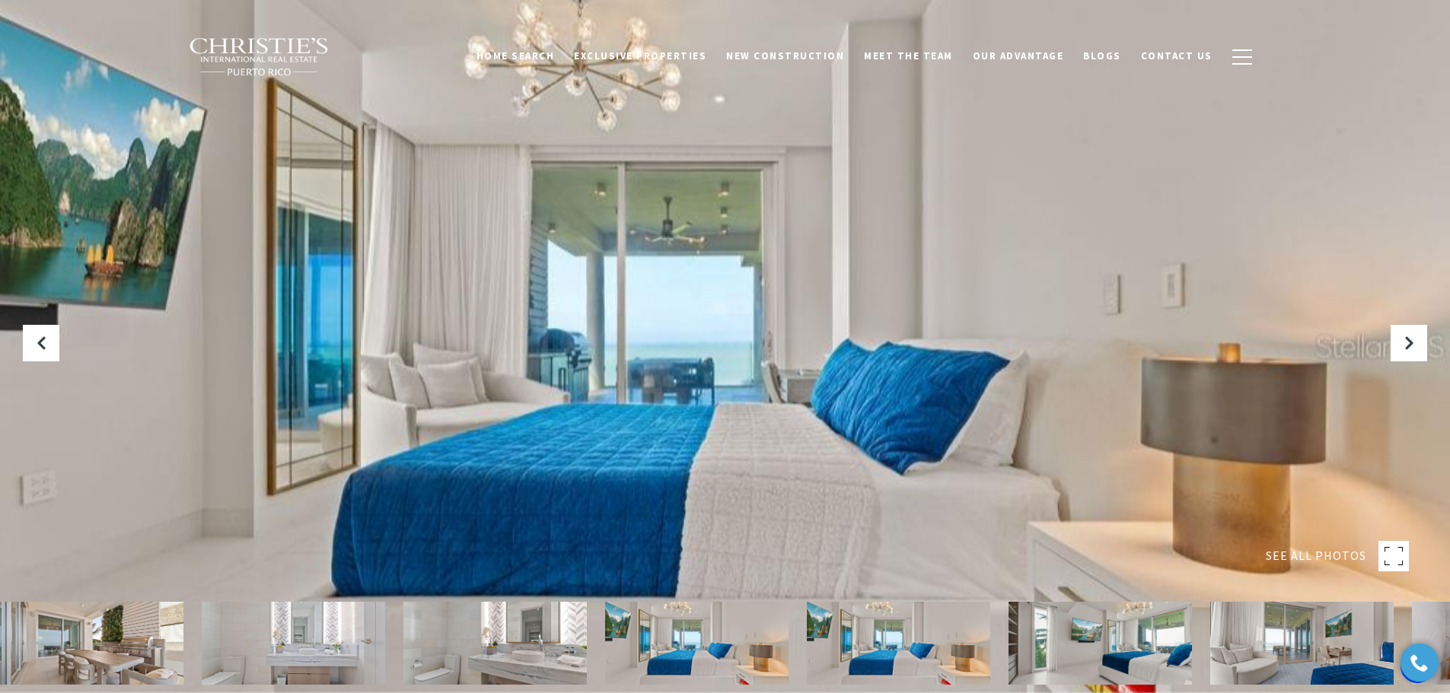
click at [740, 654] on img at bounding box center [696, 643] width 183 height 83
click at [868, 618] on img at bounding box center [898, 643] width 183 height 83
click at [1327, 622] on img at bounding box center [1301, 643] width 183 height 83
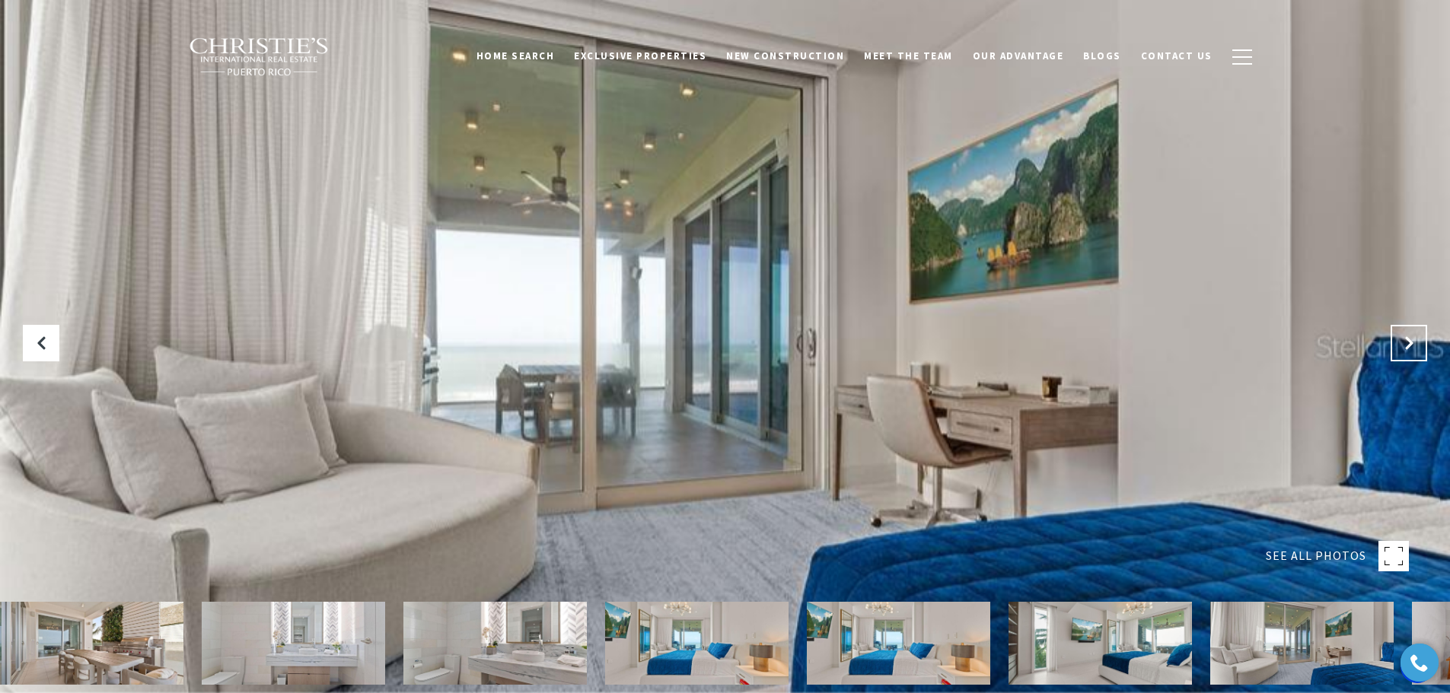
click at [1393, 349] on button "Next Slide" at bounding box center [1408, 343] width 37 height 37
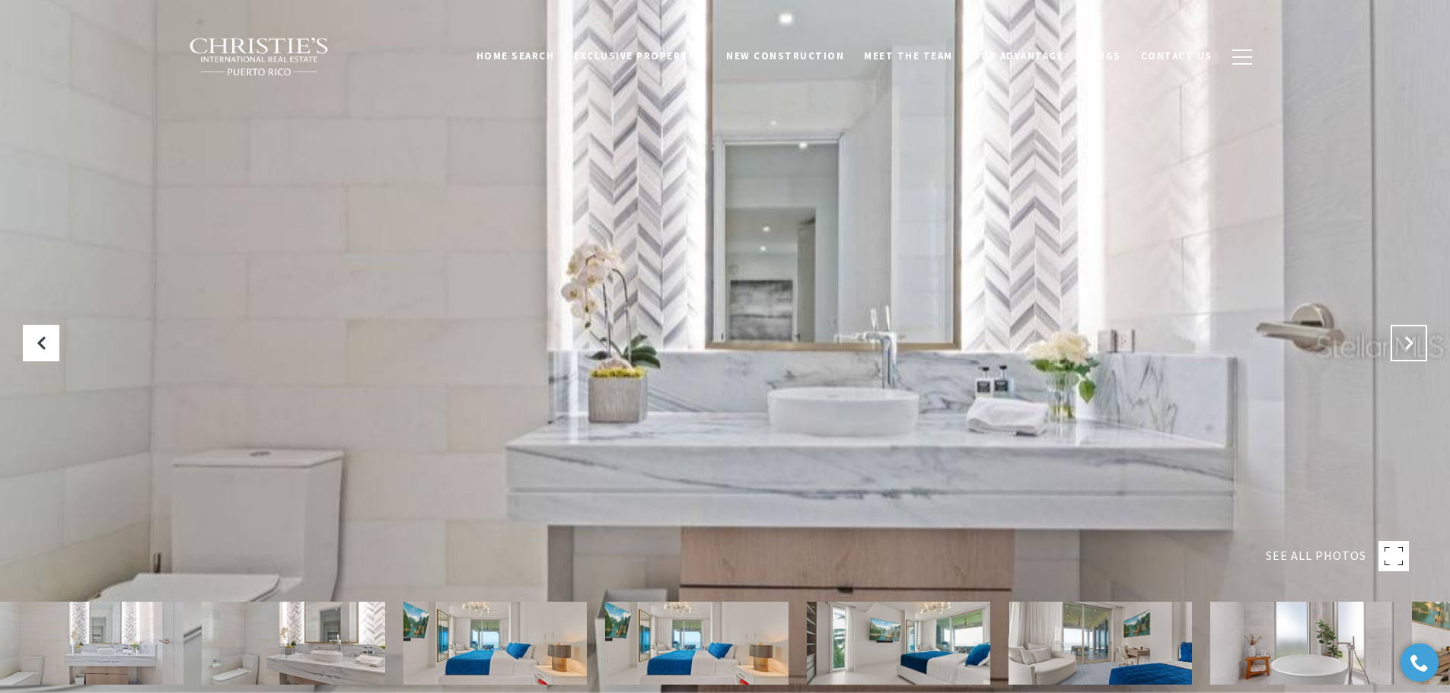
click at [1393, 349] on button "Next Slide" at bounding box center [1408, 343] width 37 height 37
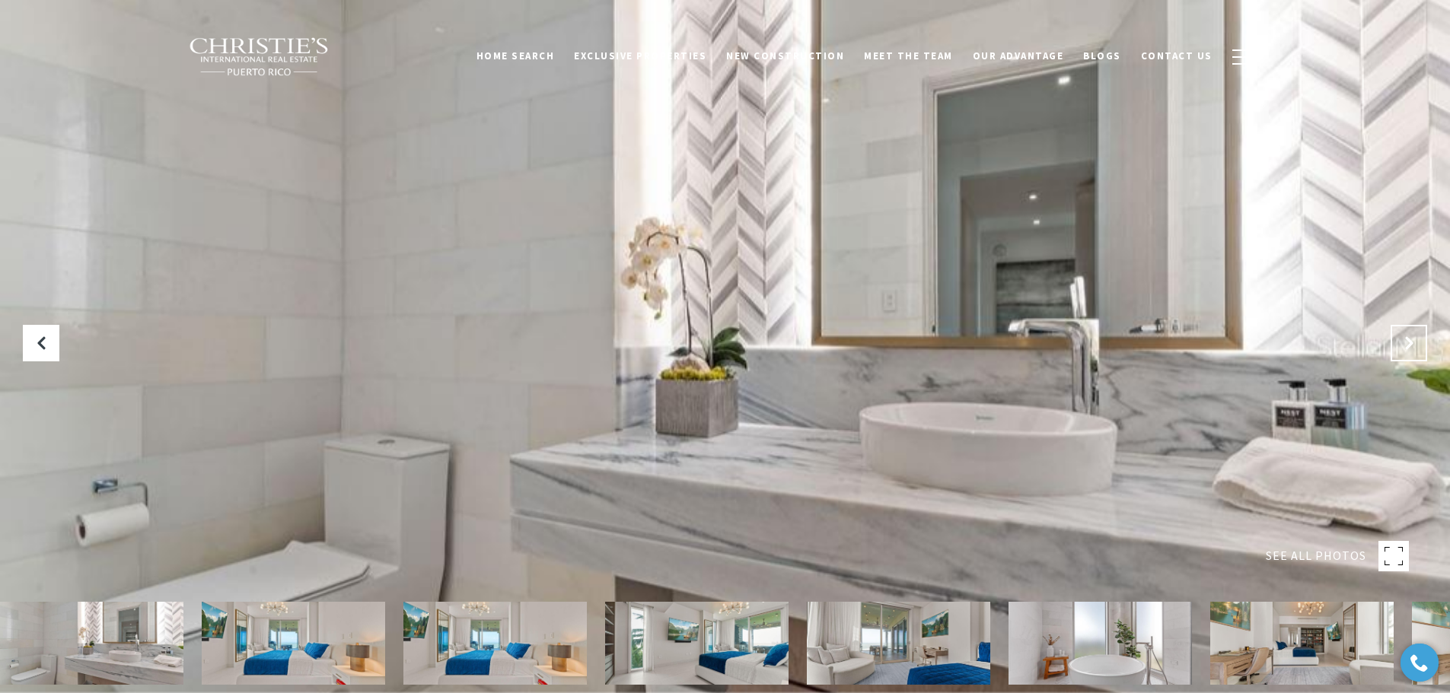
click at [1393, 349] on button "Next Slide" at bounding box center [1408, 343] width 37 height 37
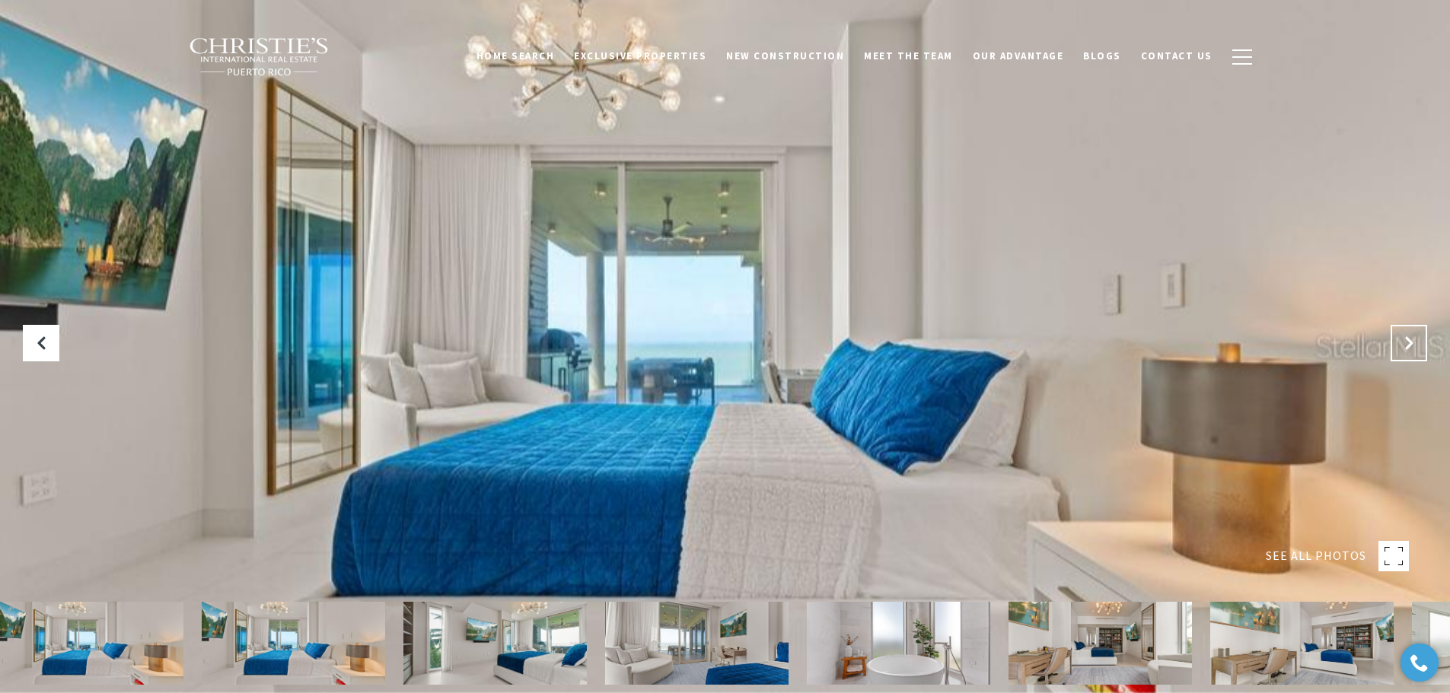
click at [1393, 349] on button "Next Slide" at bounding box center [1408, 343] width 37 height 37
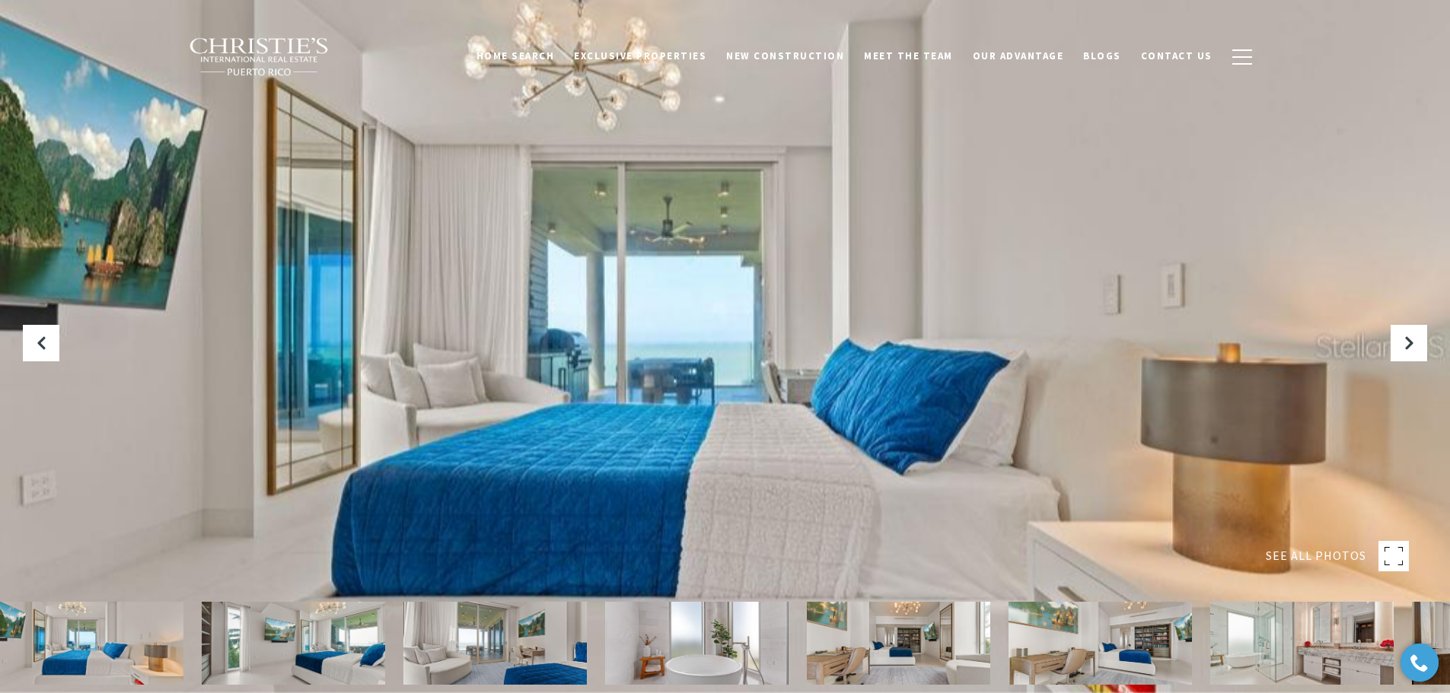
click at [906, 650] on img at bounding box center [898, 643] width 183 height 83
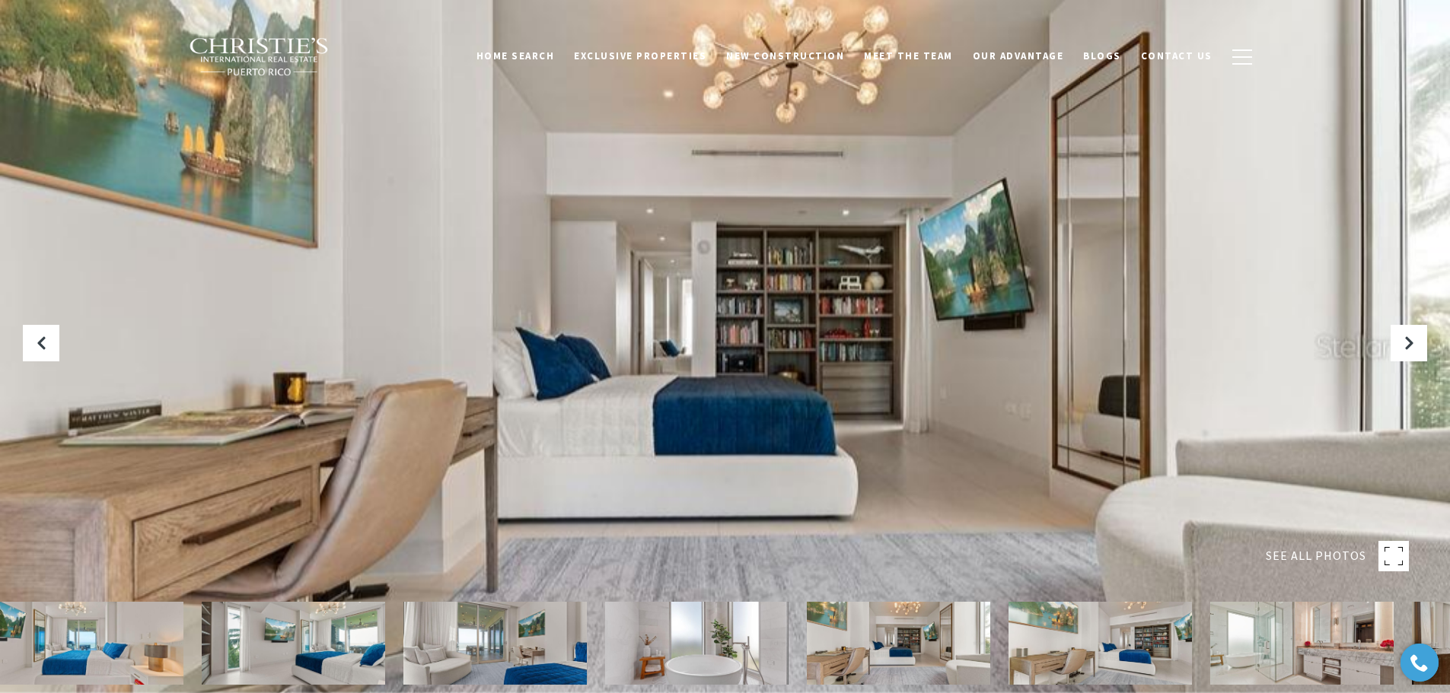
click at [1068, 638] on img at bounding box center [1099, 643] width 183 height 83
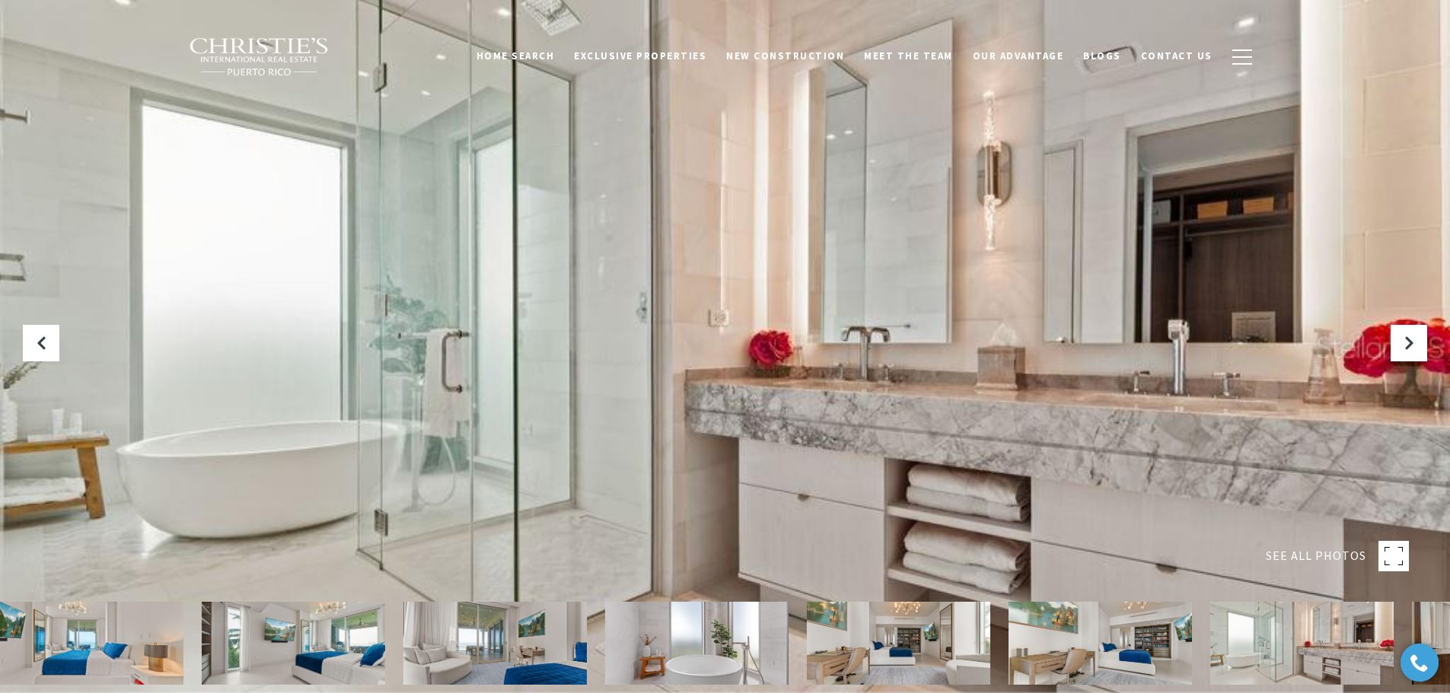
click at [1162, 638] on img at bounding box center [1099, 643] width 183 height 83
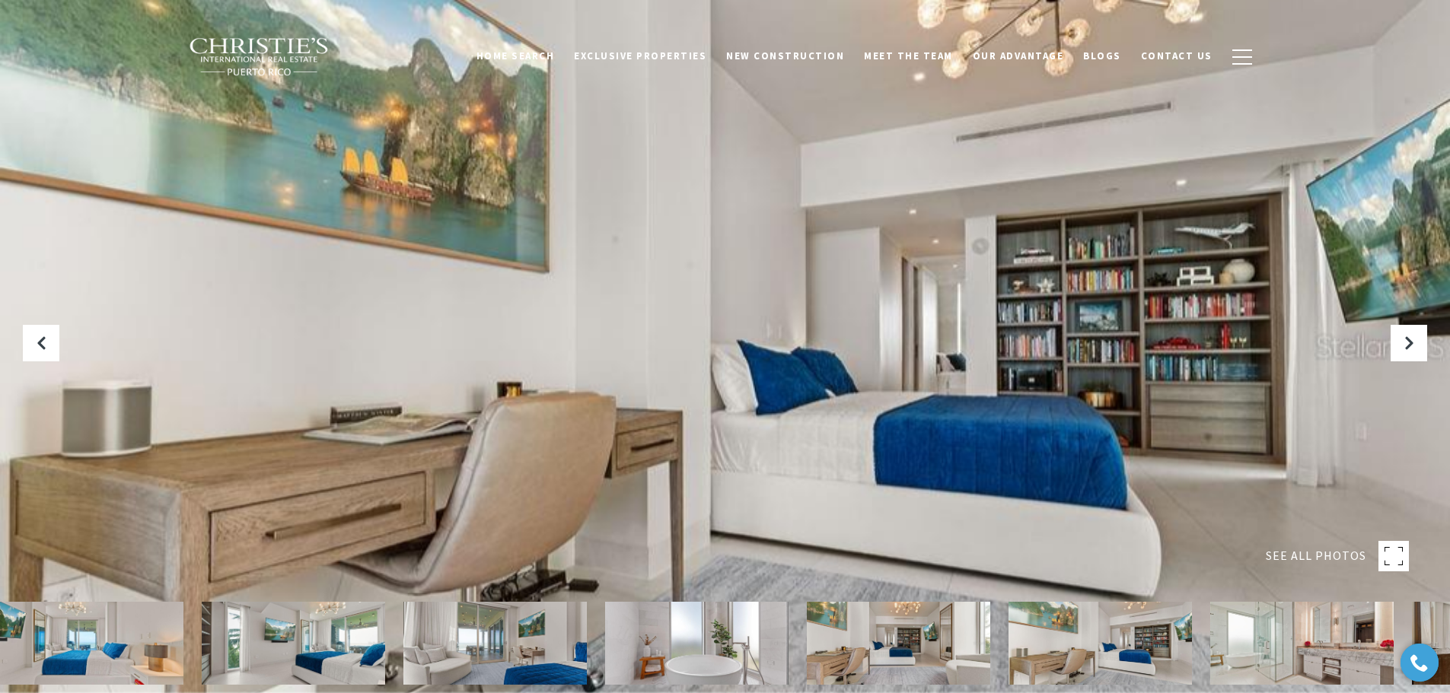
click at [1246, 644] on img at bounding box center [1301, 643] width 183 height 83
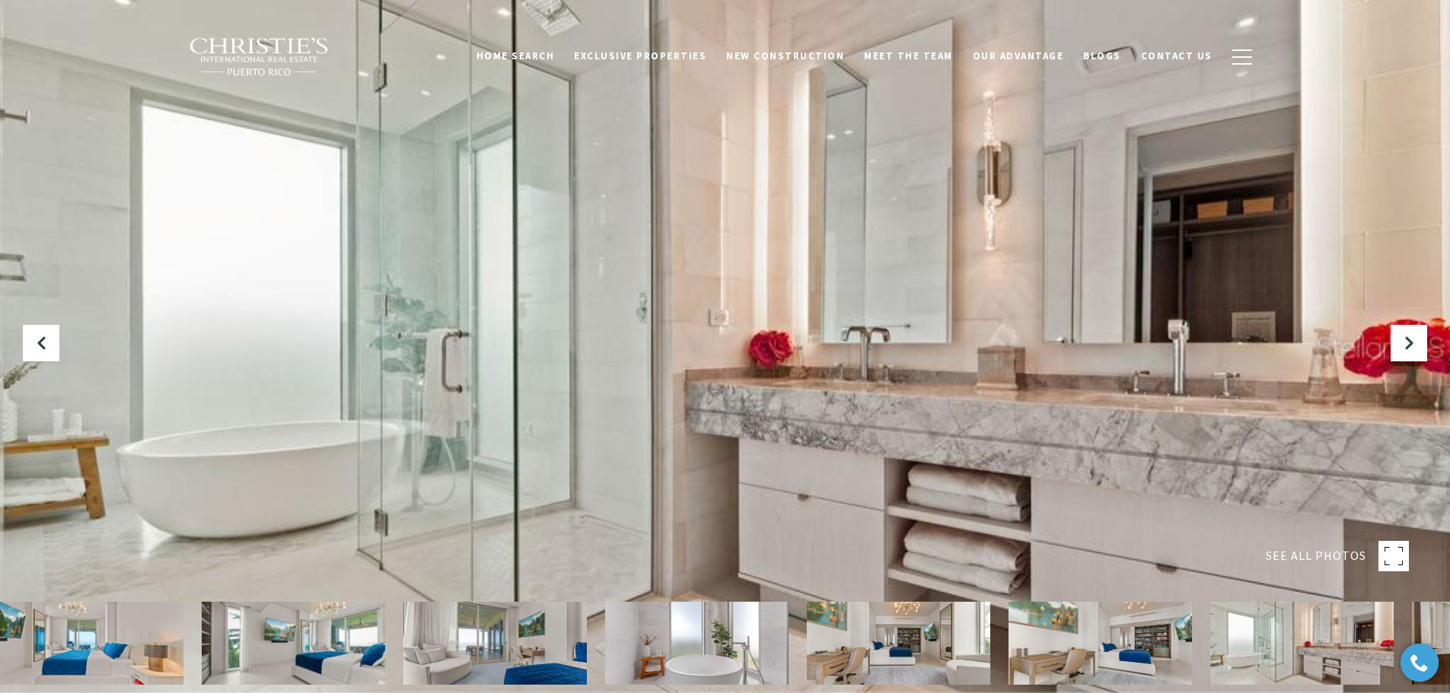
click at [1323, 642] on img at bounding box center [1301, 643] width 183 height 83
click at [1409, 657] on icon at bounding box center [1419, 663] width 20 height 20
